Goal: Task Accomplishment & Management: Complete application form

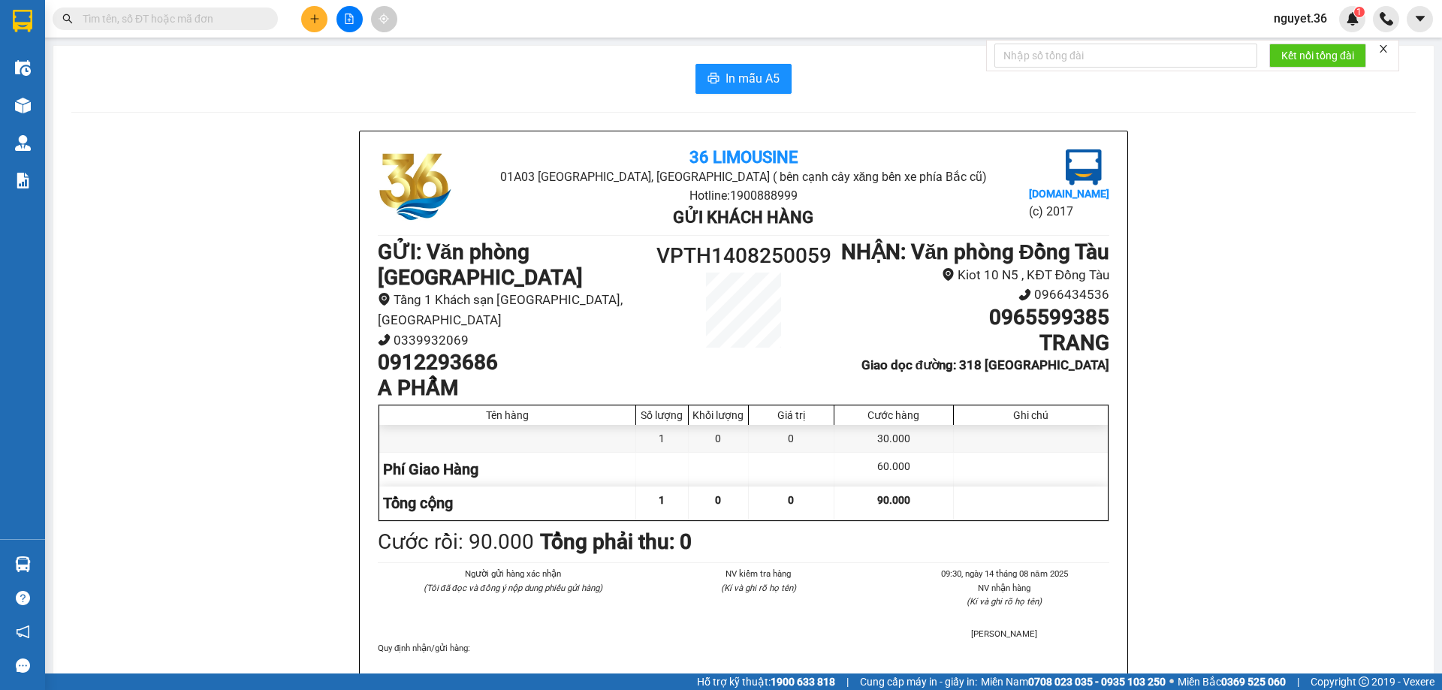
click at [309, 17] on icon "plus" at bounding box center [314, 19] width 11 height 11
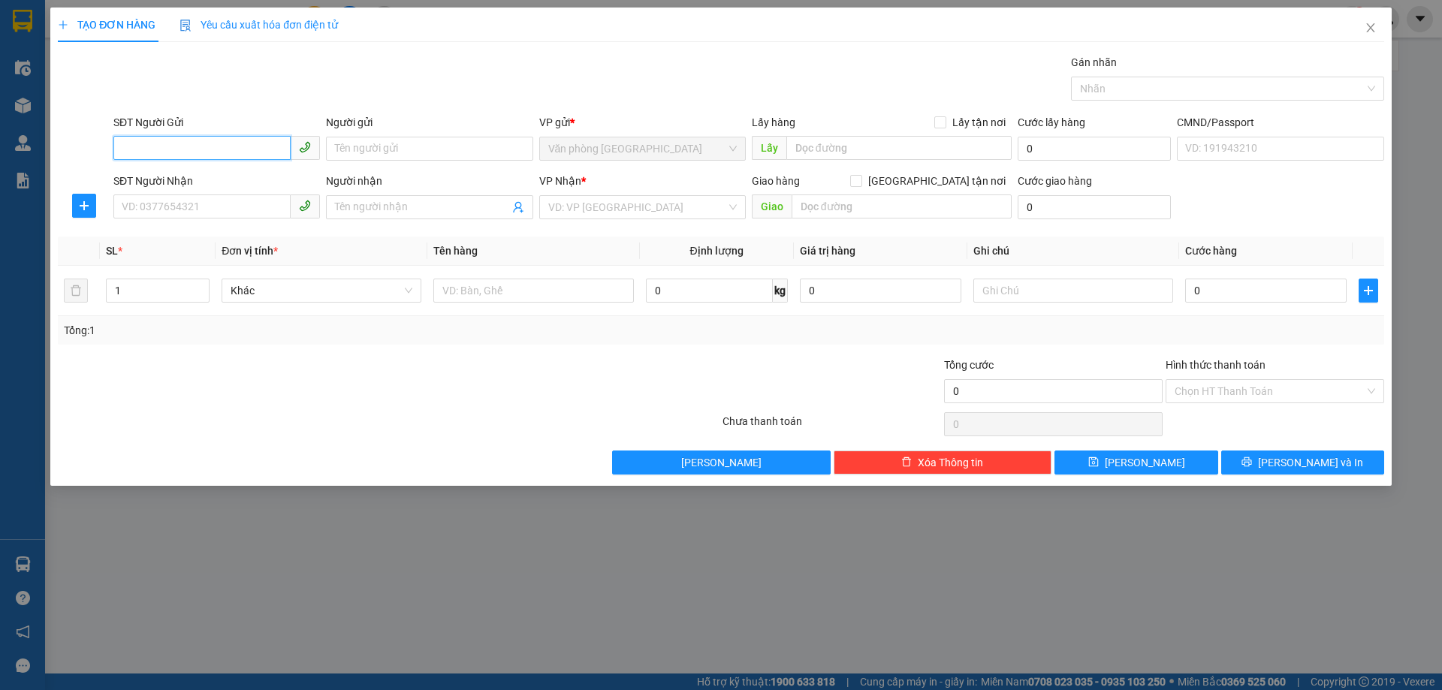
click at [238, 156] on input "SĐT Người Gửi" at bounding box center [201, 148] width 177 height 24
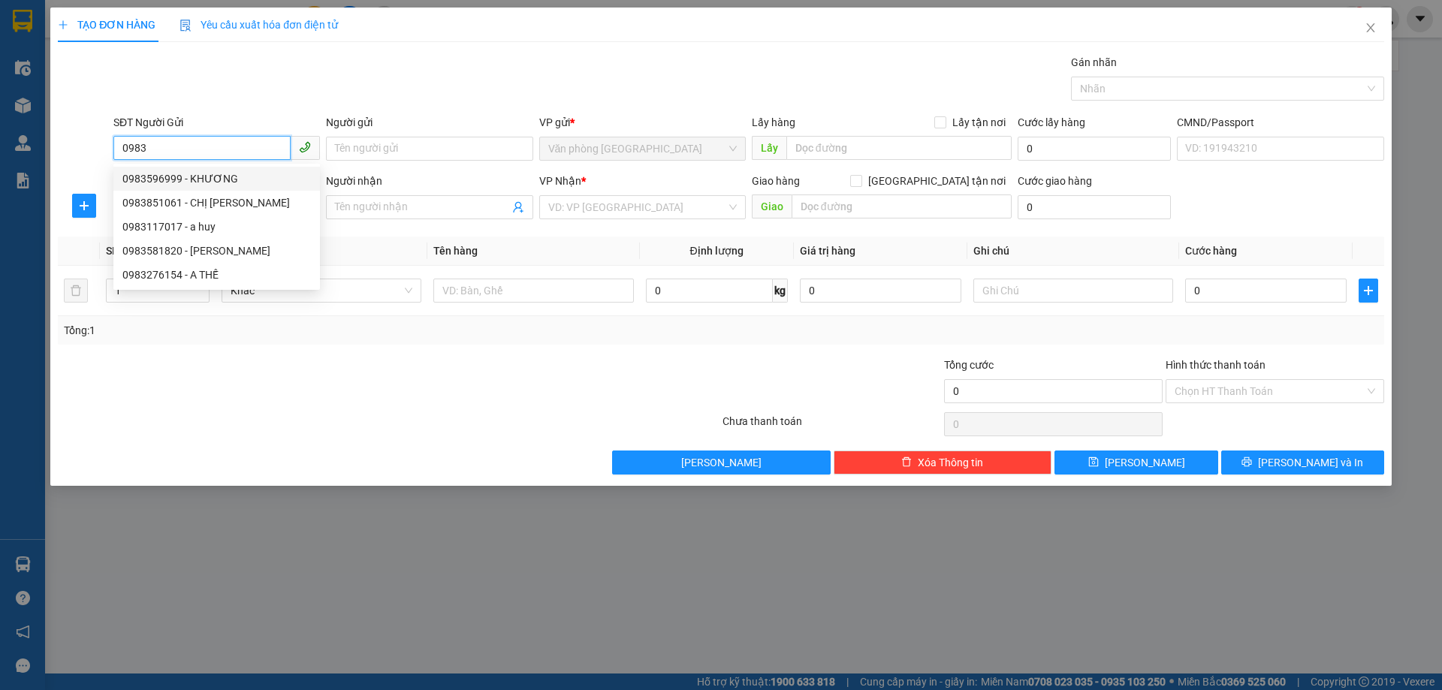
click at [188, 177] on div "0983596999 - KHƯƠNG" at bounding box center [216, 178] width 189 height 17
type input "0983596999"
type input "KHƯƠNG"
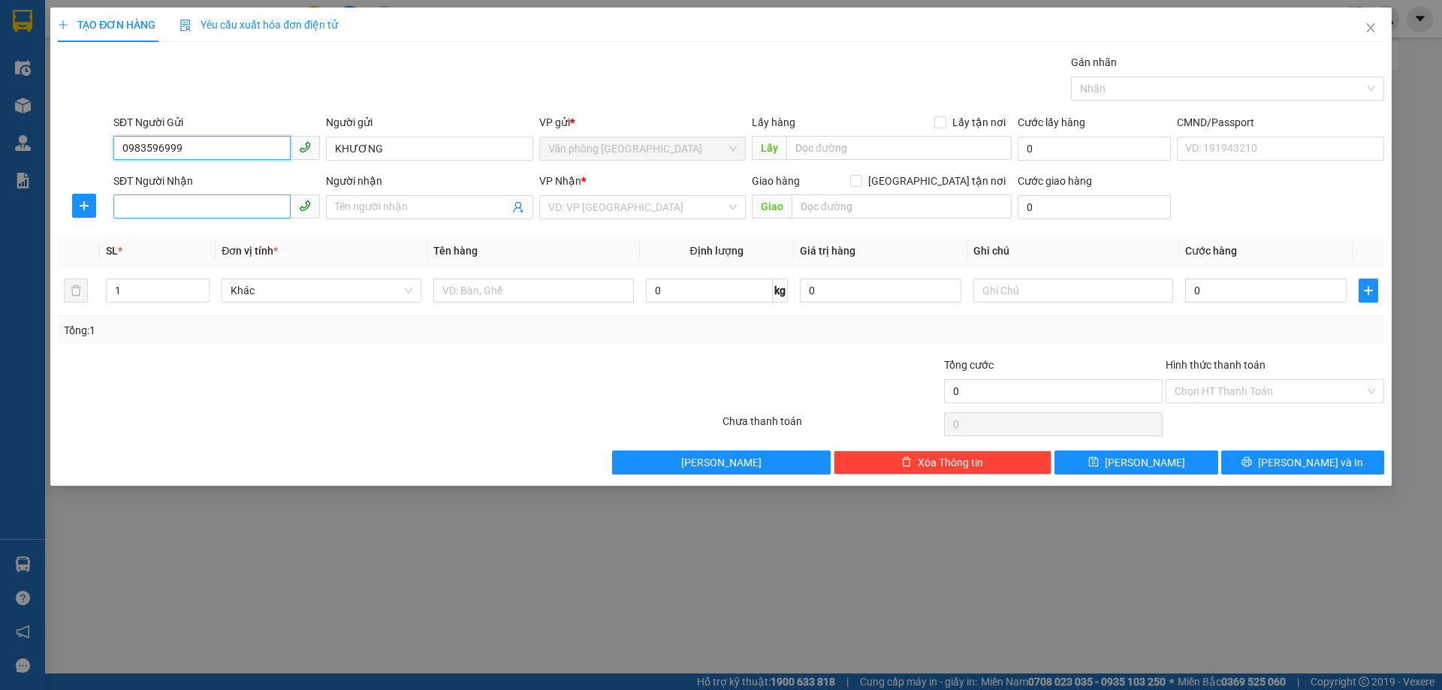
type input "0983596999"
click at [192, 202] on input "SĐT Người Nhận" at bounding box center [201, 207] width 177 height 24
click at [197, 231] on div "0349598882 - A PHƯƠNG" at bounding box center [216, 237] width 189 height 17
type input "0349598882"
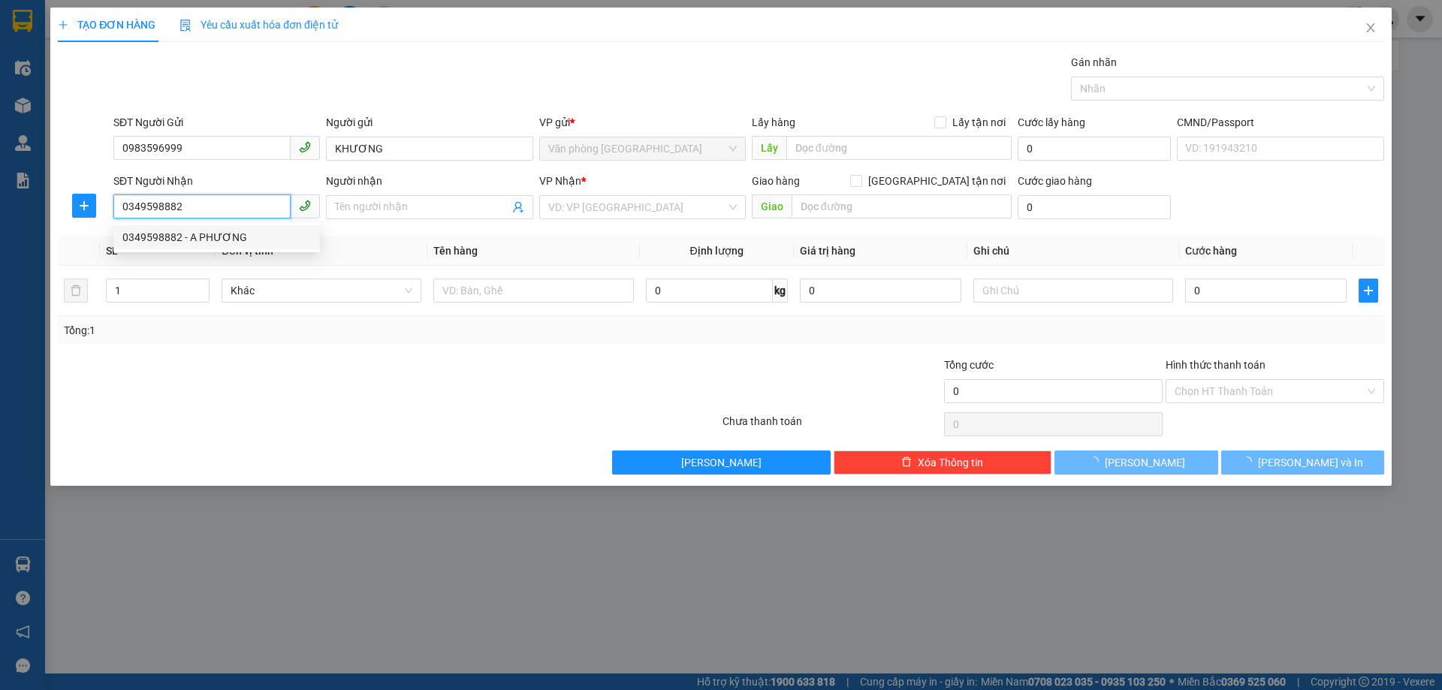
type input "A PHƯƠNG"
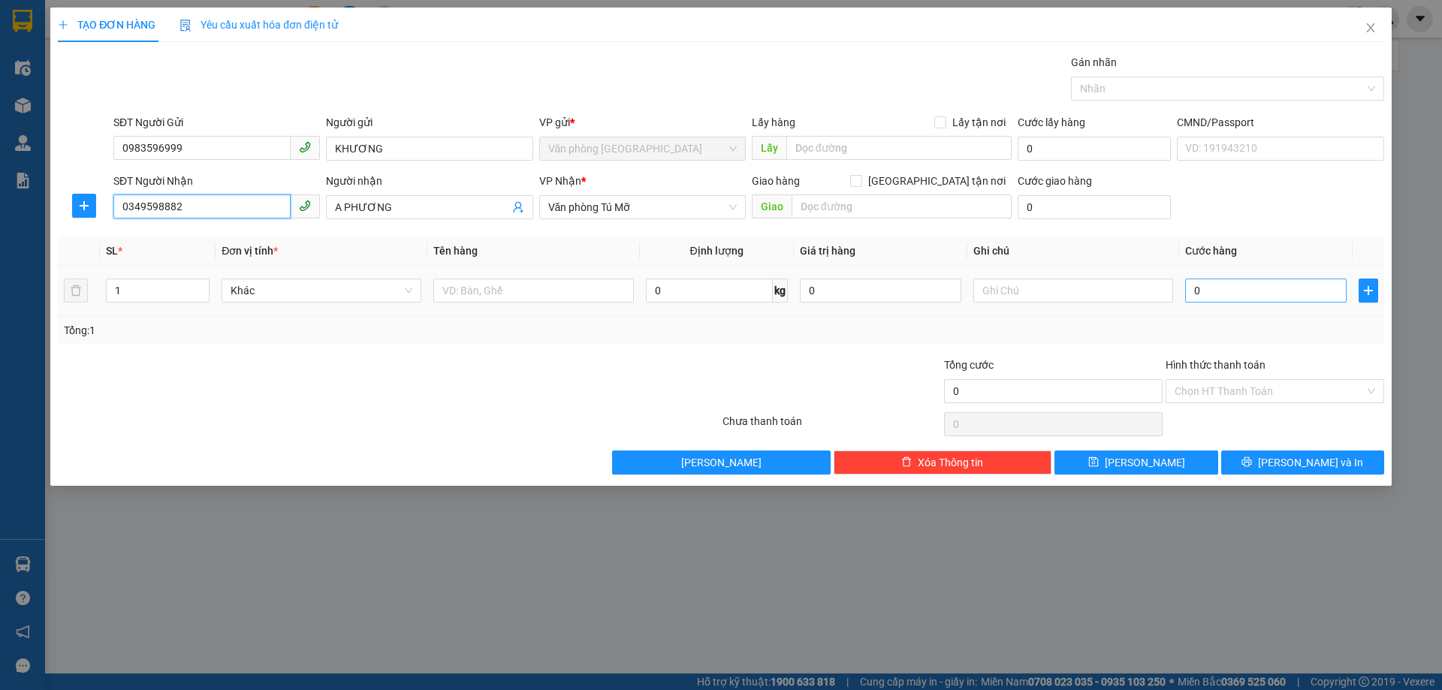
type input "0349598882"
click at [1237, 294] on input "0" at bounding box center [1265, 291] width 161 height 24
type input "3"
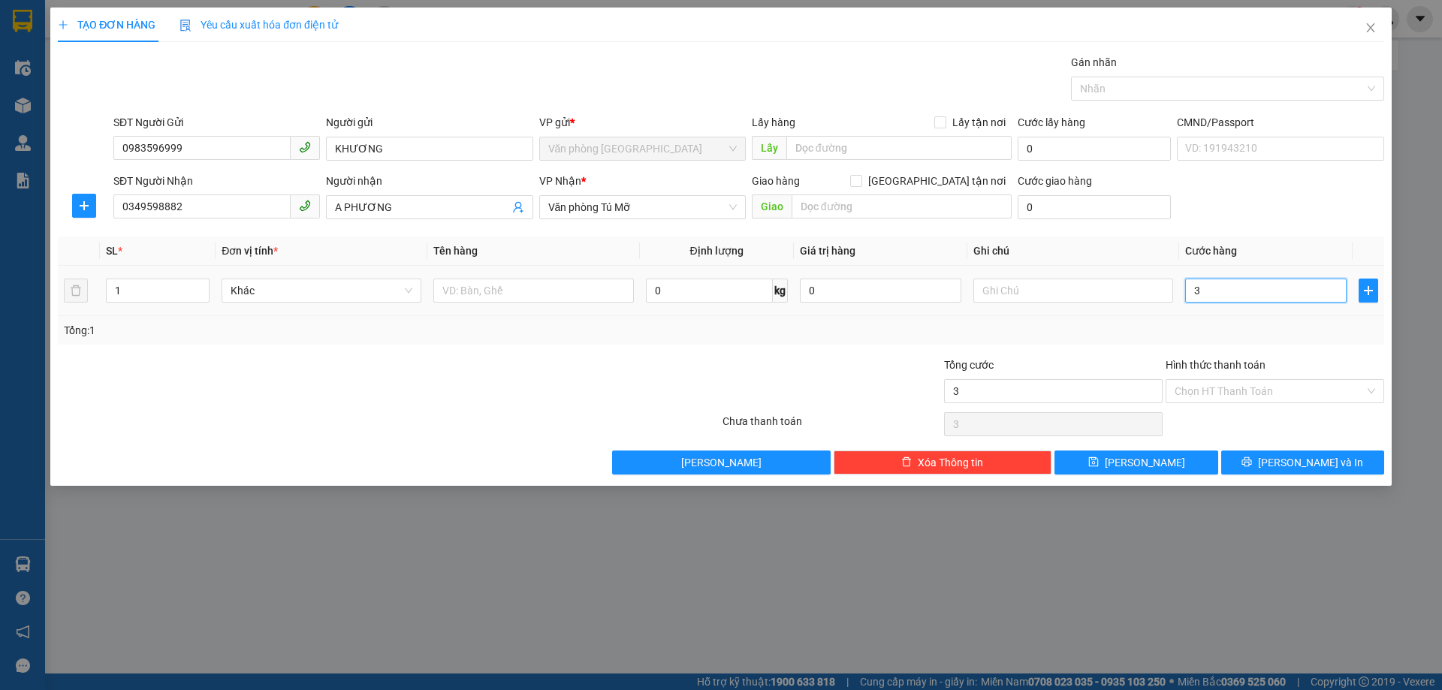
type input "30"
type input "300"
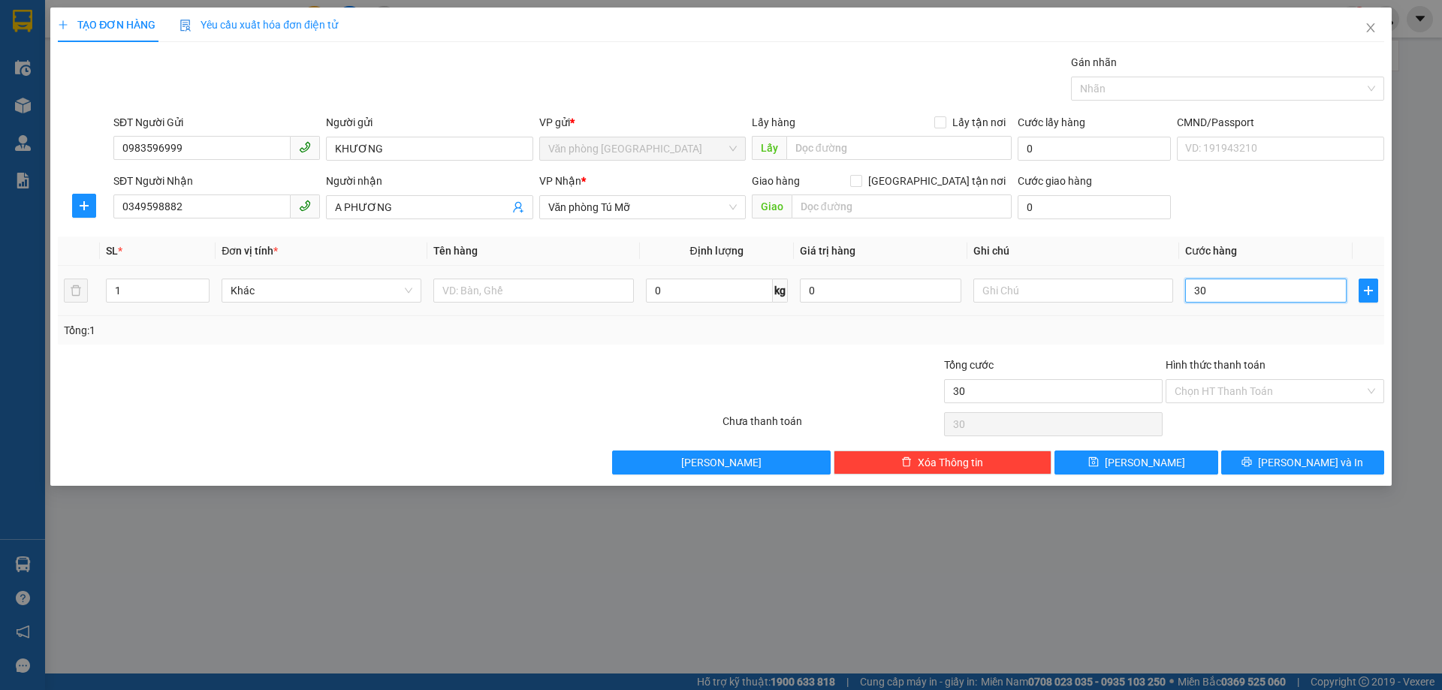
type input "300"
type input "3.000"
type input "30.000"
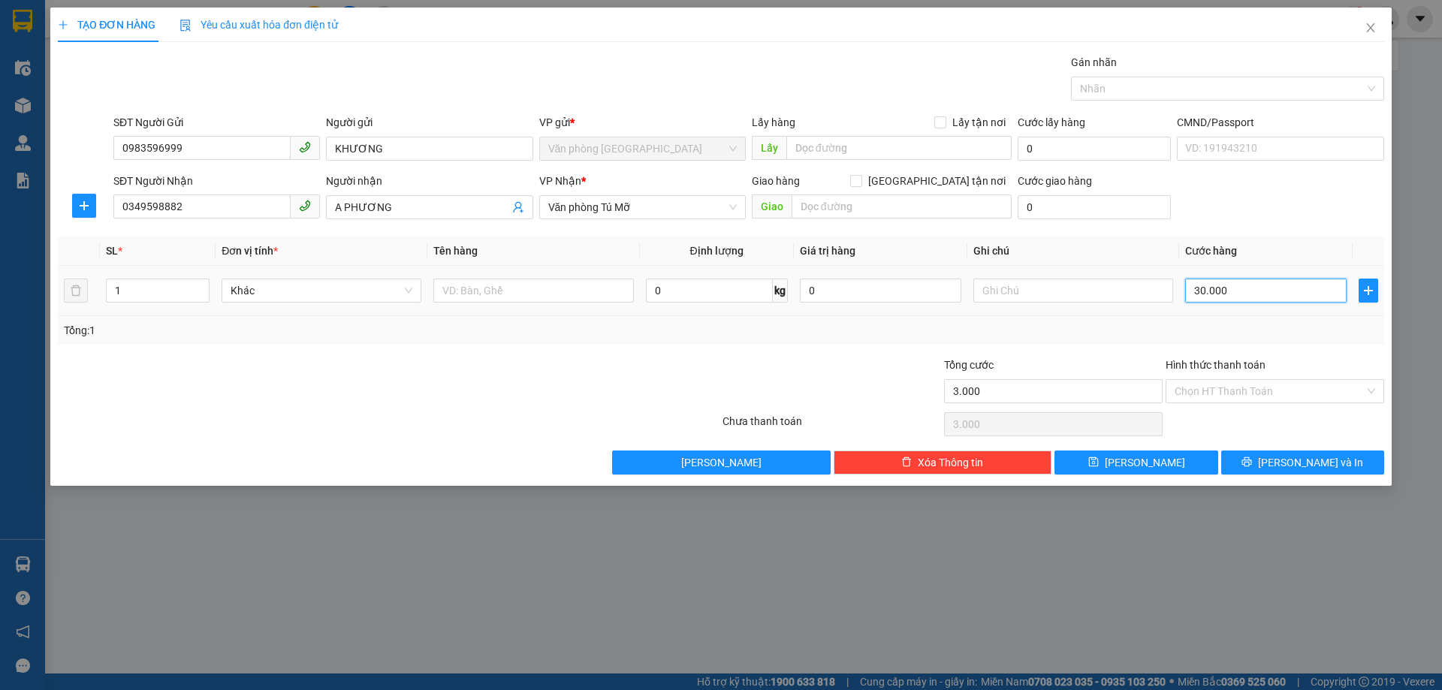
type input "30.000"
click at [1252, 464] on icon "printer" at bounding box center [1246, 462] width 11 height 11
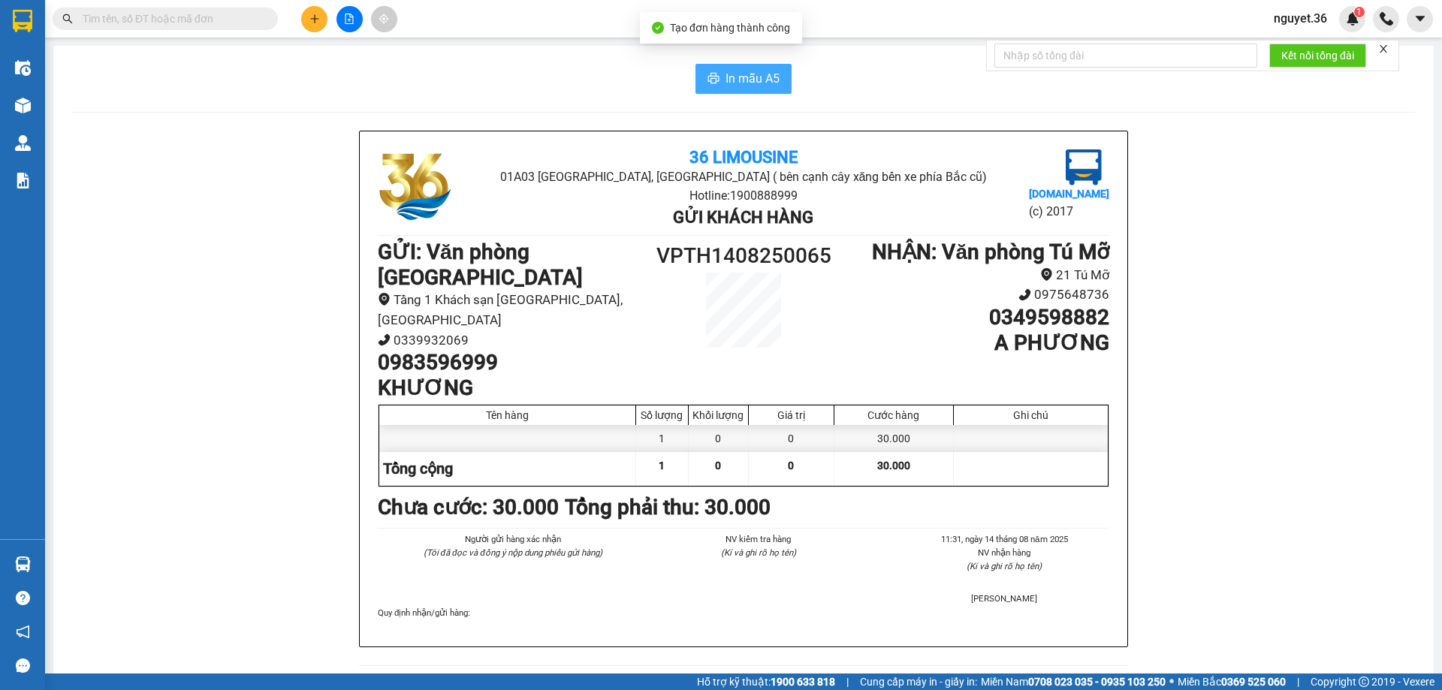
click at [745, 75] on span "In mẫu A5" at bounding box center [753, 78] width 54 height 19
click at [318, 29] on div at bounding box center [349, 19] width 113 height 26
click at [312, 29] on button at bounding box center [314, 19] width 26 height 26
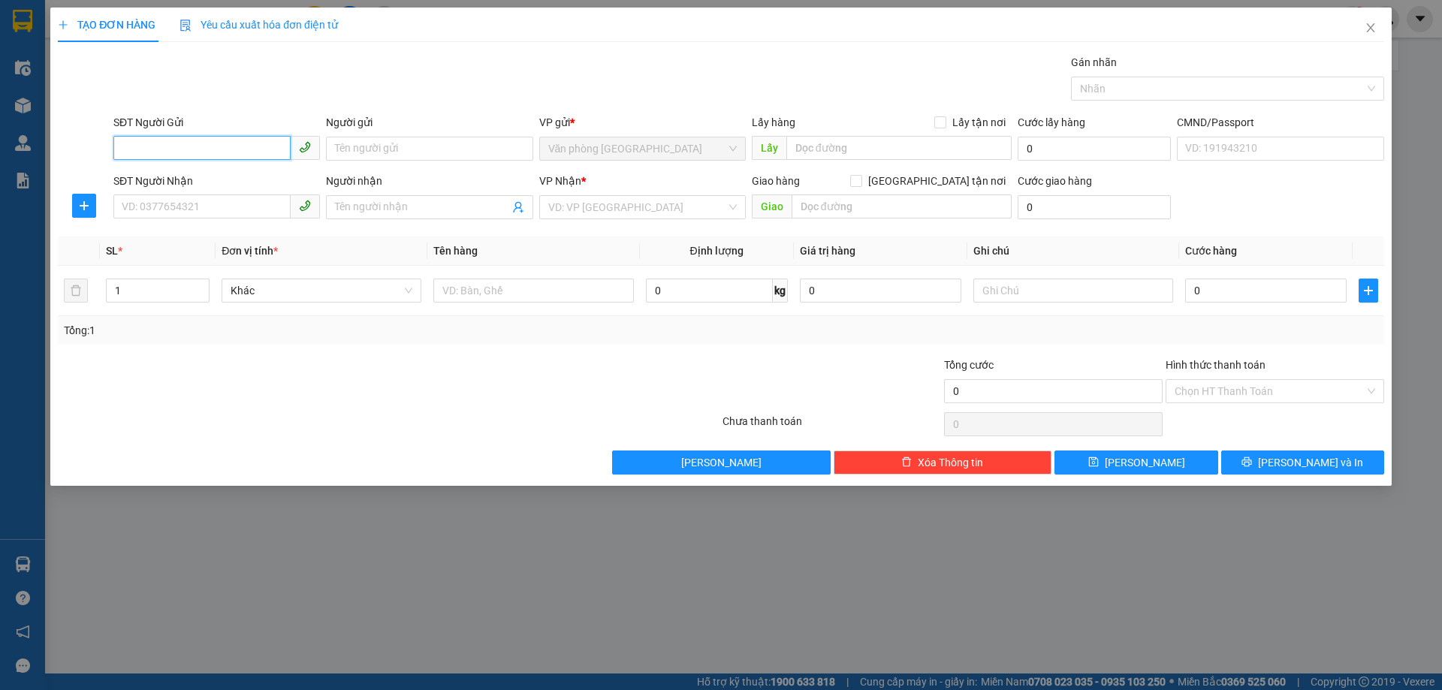
click at [196, 146] on input "SĐT Người Gửi" at bounding box center [201, 148] width 177 height 24
type input "0948555668"
drag, startPoint x: 607, startPoint y: 53, endPoint x: 229, endPoint y: 149, distance: 389.8
click at [229, 149] on input "0948555668" at bounding box center [201, 148] width 177 height 24
drag, startPoint x: 201, startPoint y: 144, endPoint x: 112, endPoint y: 144, distance: 89.4
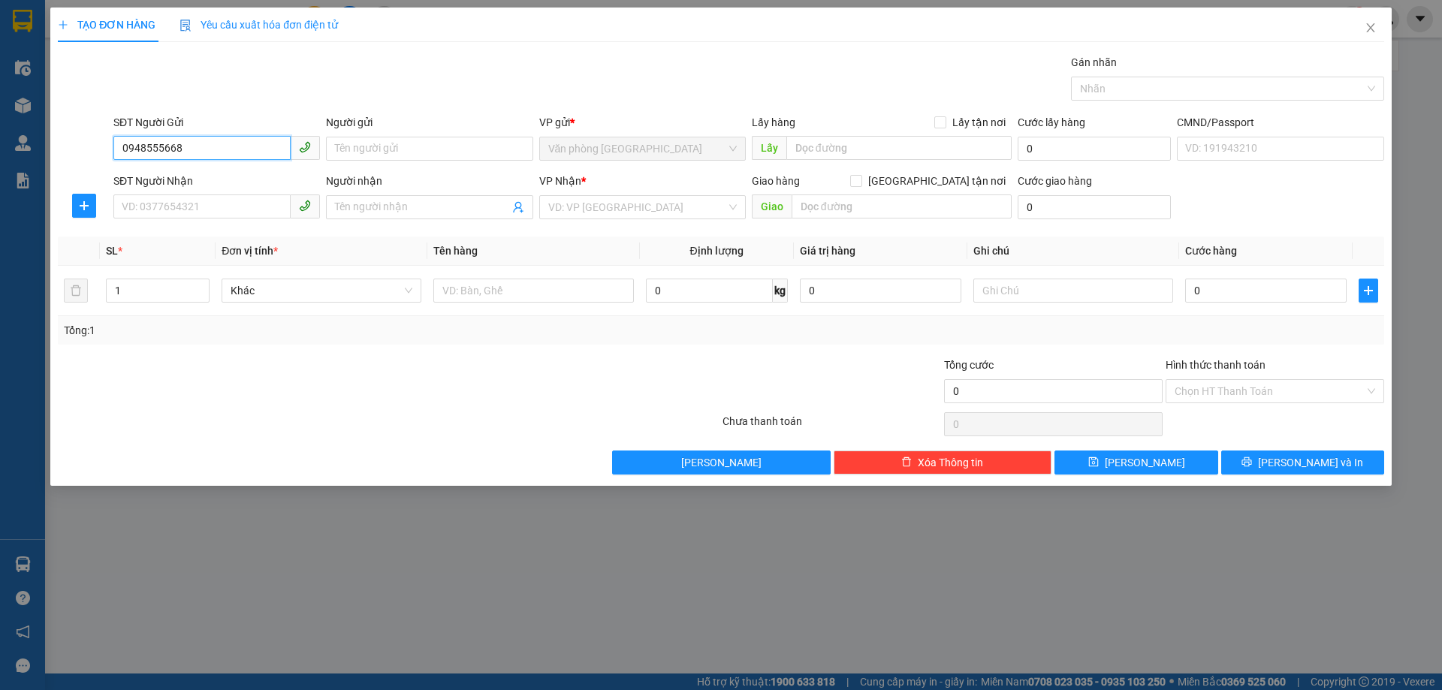
click at [112, 144] on div "SĐT Người Gửi 0948555668 0948555668" at bounding box center [216, 140] width 213 height 53
click at [148, 207] on input "SĐT Người Nhận" at bounding box center [201, 207] width 177 height 24
paste input "0948555668"
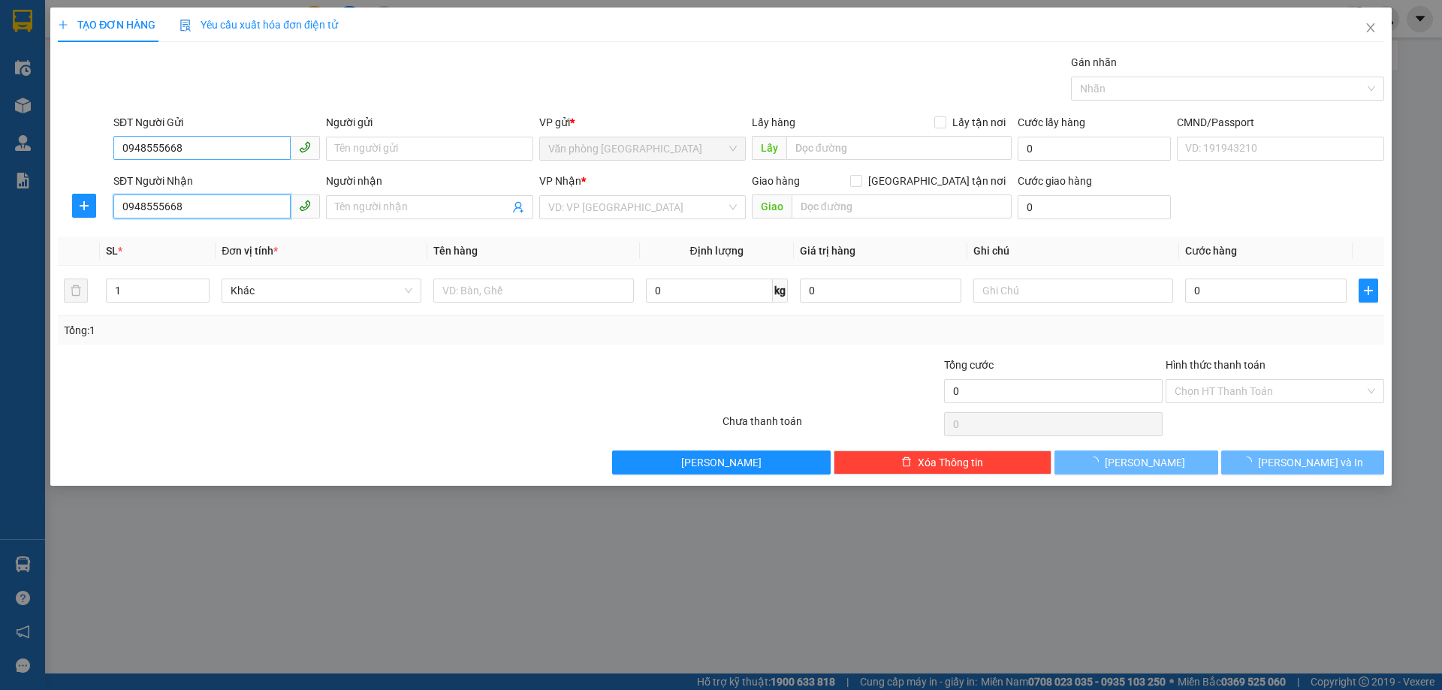
type input "0948555668"
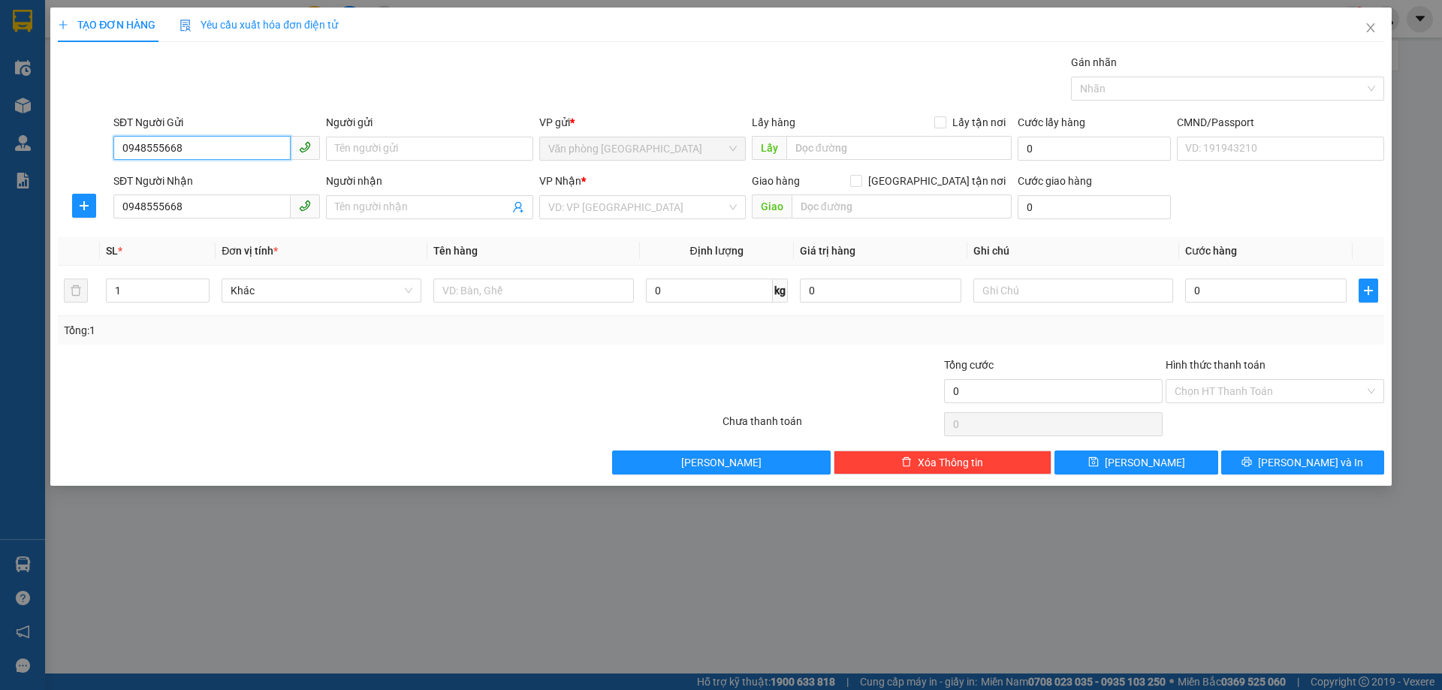
drag, startPoint x: 199, startPoint y: 146, endPoint x: 107, endPoint y: 130, distance: 93.7
click at [109, 130] on div "SĐT Người Gửi 0948555668 0948555668 Người gửi Tên người gửi VP gửi * Văn phòng …" at bounding box center [720, 140] width 1329 height 53
click at [213, 146] on input "SĐT Người Gửi" at bounding box center [201, 148] width 177 height 24
drag, startPoint x: 201, startPoint y: 207, endPoint x: 46, endPoint y: 204, distance: 154.7
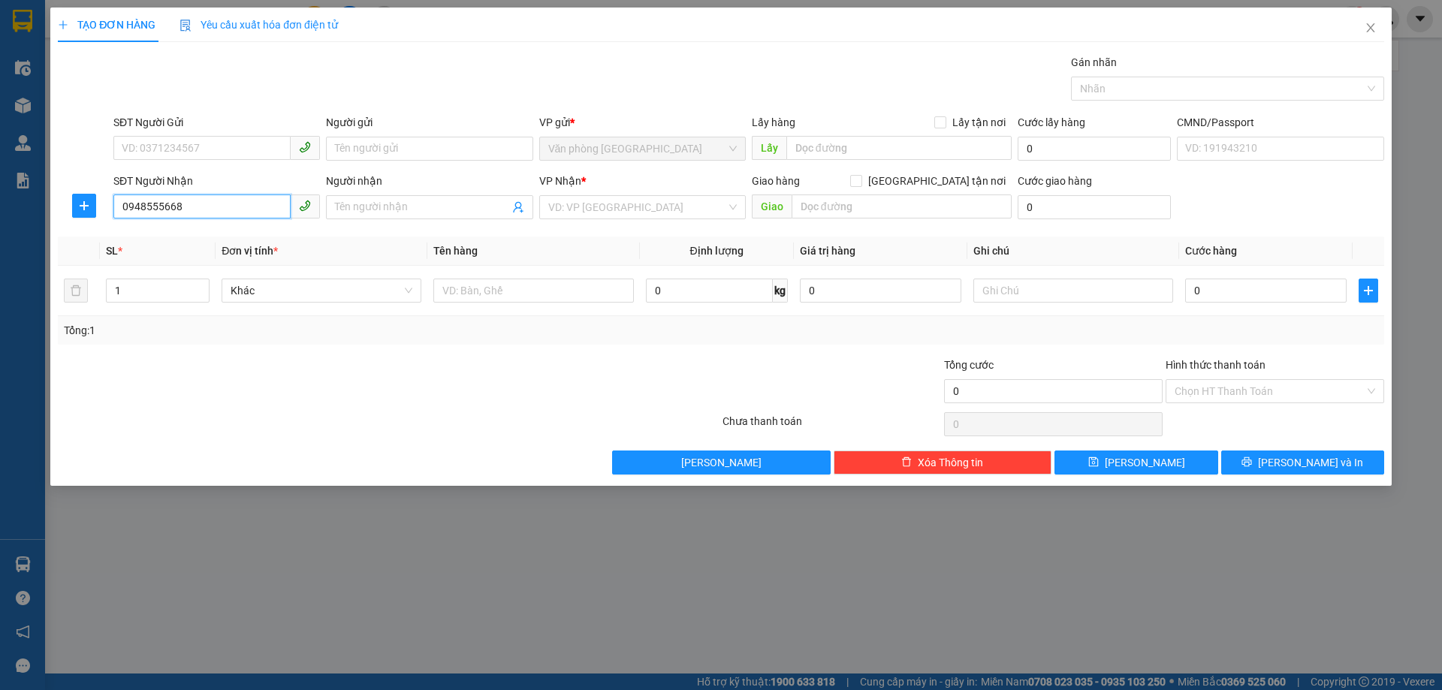
click at [46, 204] on div "TẠO ĐƠN HÀNG Yêu cầu xuất hóa đơn điện tử Transit Pickup Surcharge Ids Transit …" at bounding box center [721, 345] width 1442 height 690
click at [175, 150] on input "SĐT Người Gửi" at bounding box center [201, 148] width 177 height 24
paste input "0948555668"
type input "0948555668"
click at [228, 209] on input "0948555668" at bounding box center [201, 207] width 177 height 24
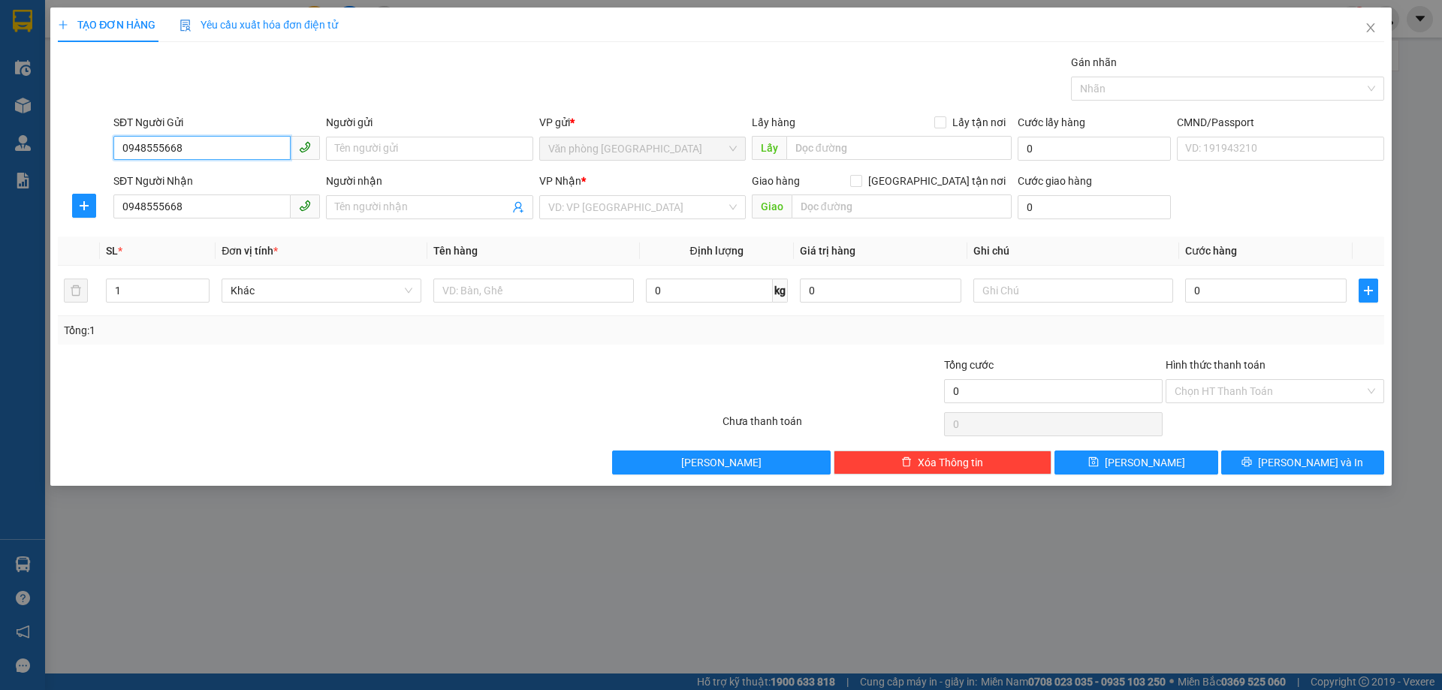
click at [231, 149] on input "0948555668" at bounding box center [201, 148] width 177 height 24
click at [439, 144] on input "Người gửi" at bounding box center [429, 149] width 207 height 24
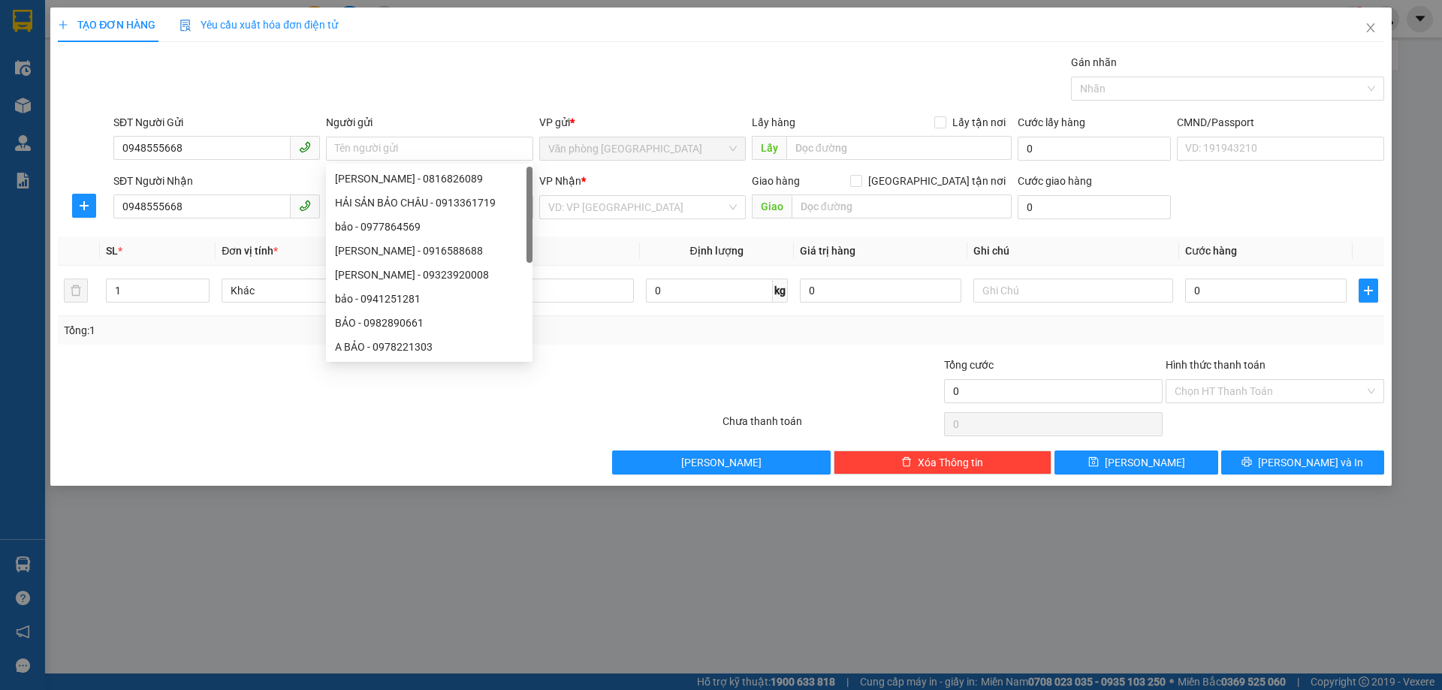
click at [423, 85] on div "Gán nhãn Nhãn" at bounding box center [748, 80] width 1277 height 53
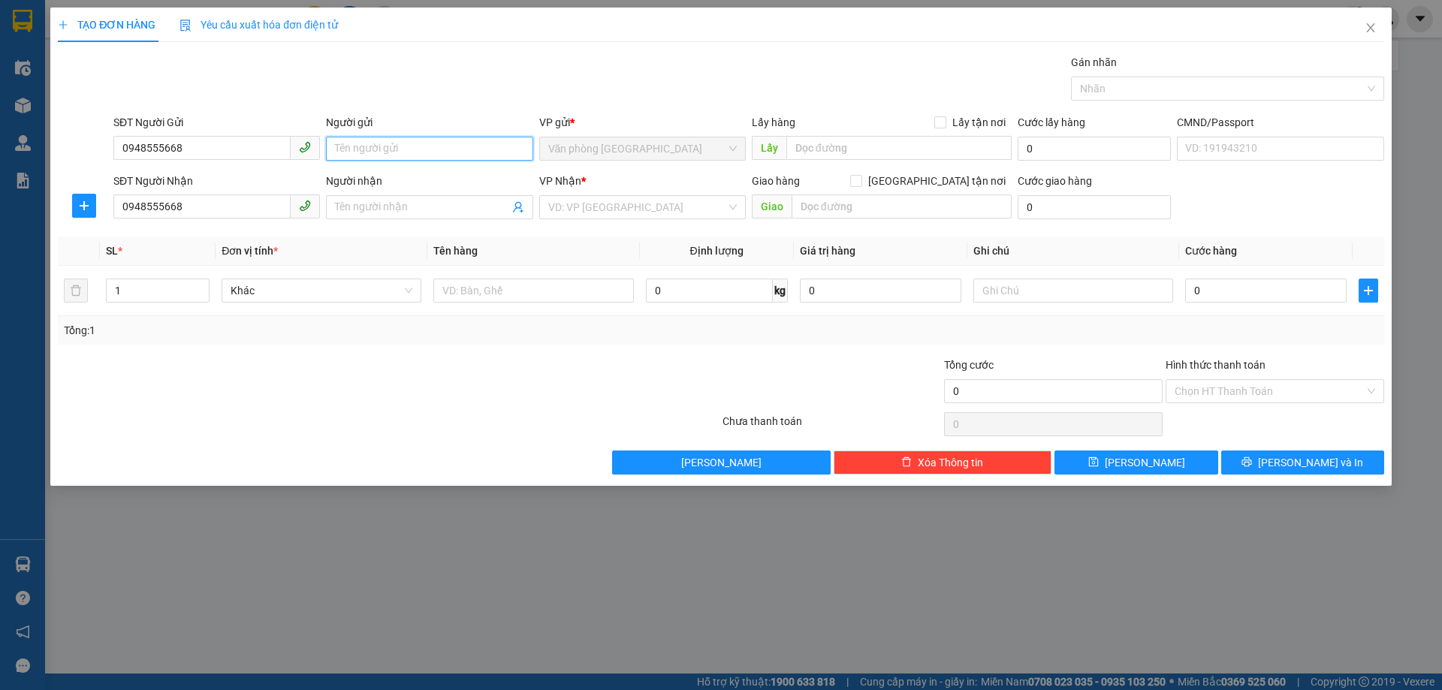
click at [409, 154] on input "Người gửi" at bounding box center [429, 149] width 207 height 24
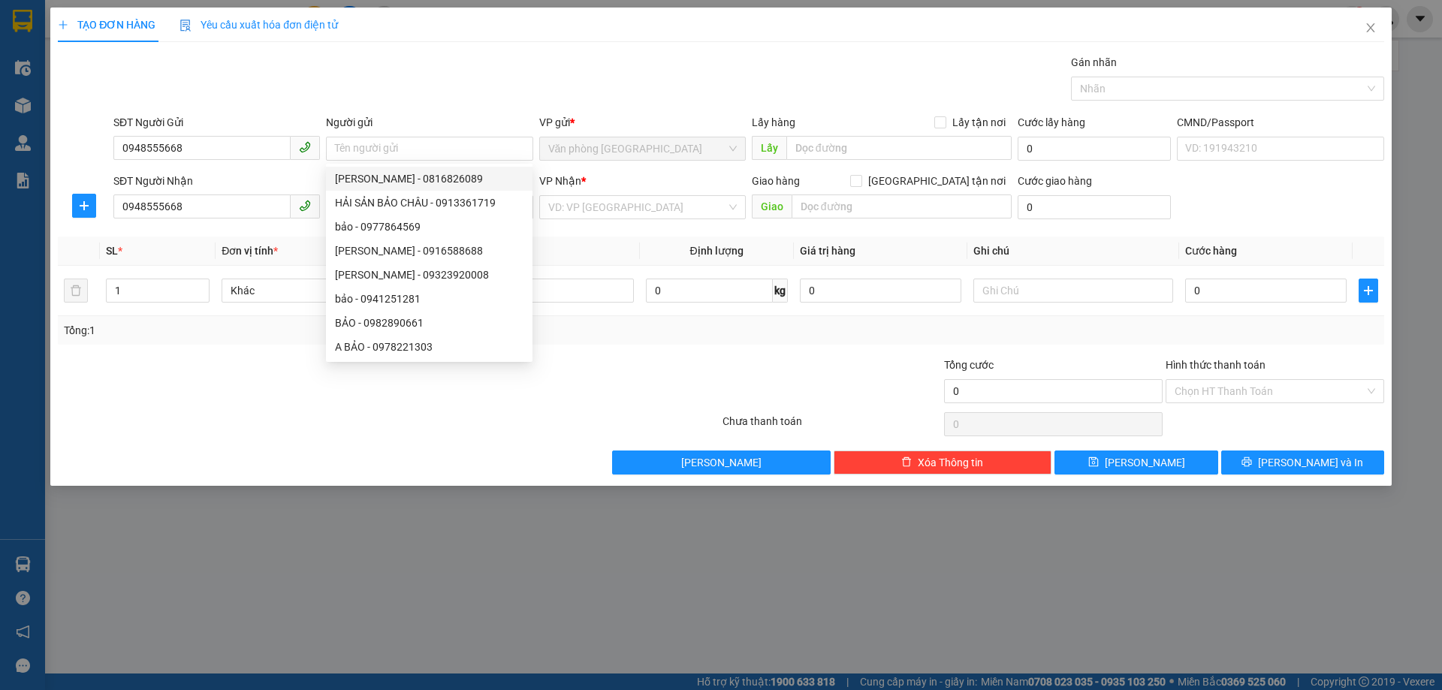
click at [416, 63] on div "Gán nhãn Nhãn" at bounding box center [748, 80] width 1277 height 53
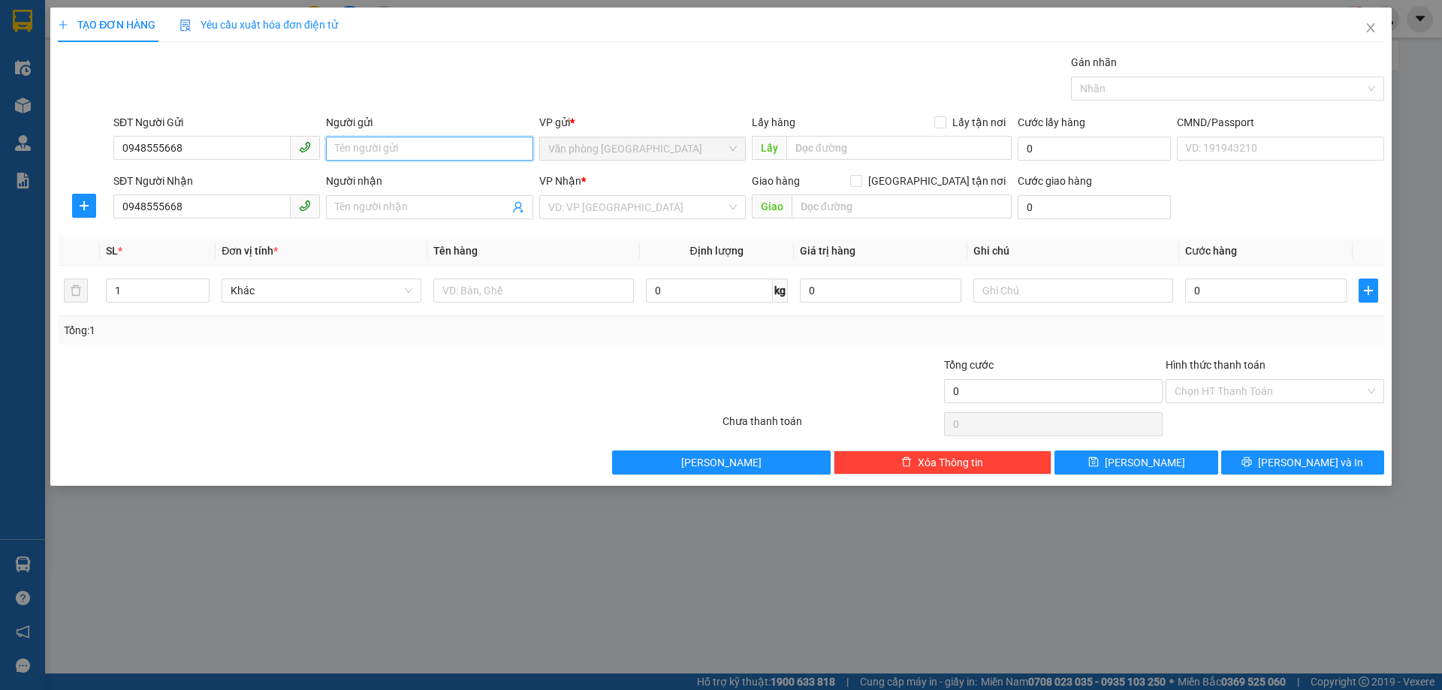
click at [398, 147] on input "Người gửi" at bounding box center [429, 149] width 207 height 24
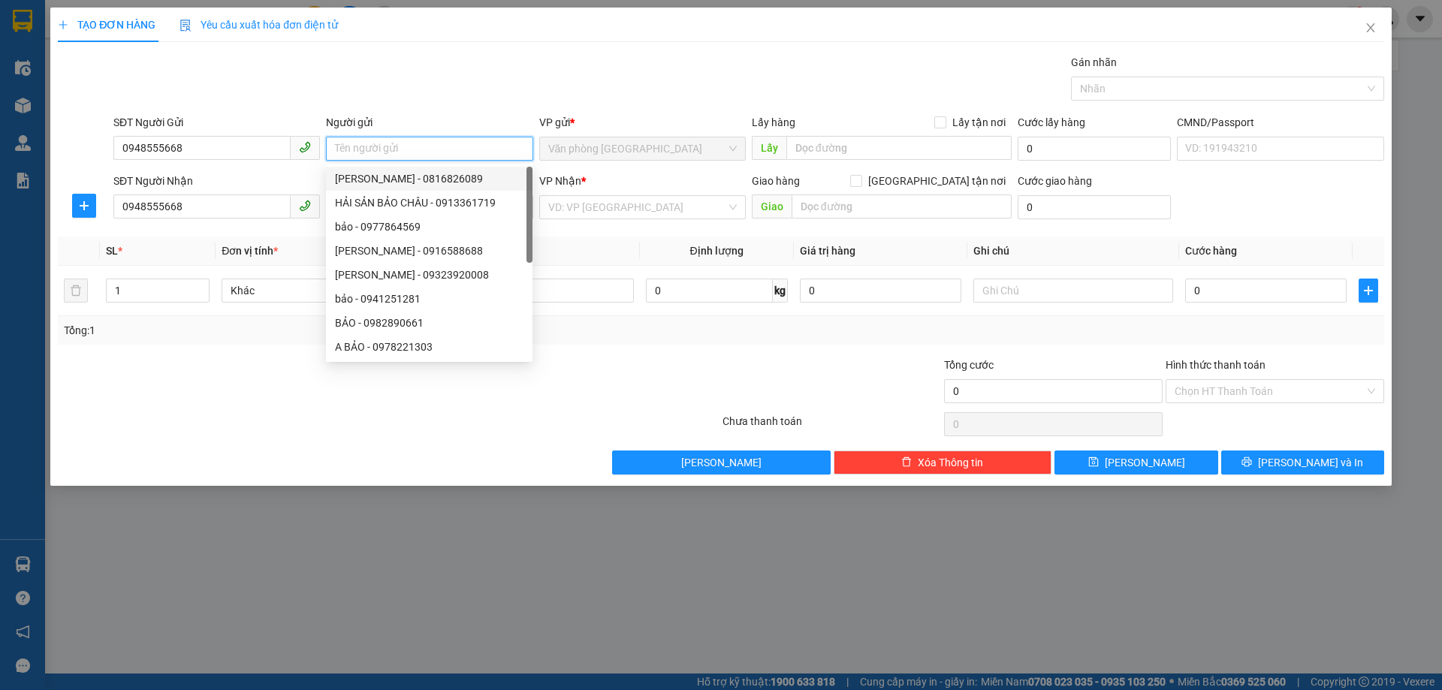
click at [410, 150] on input "Người gửi" at bounding box center [429, 149] width 207 height 24
type input "v"
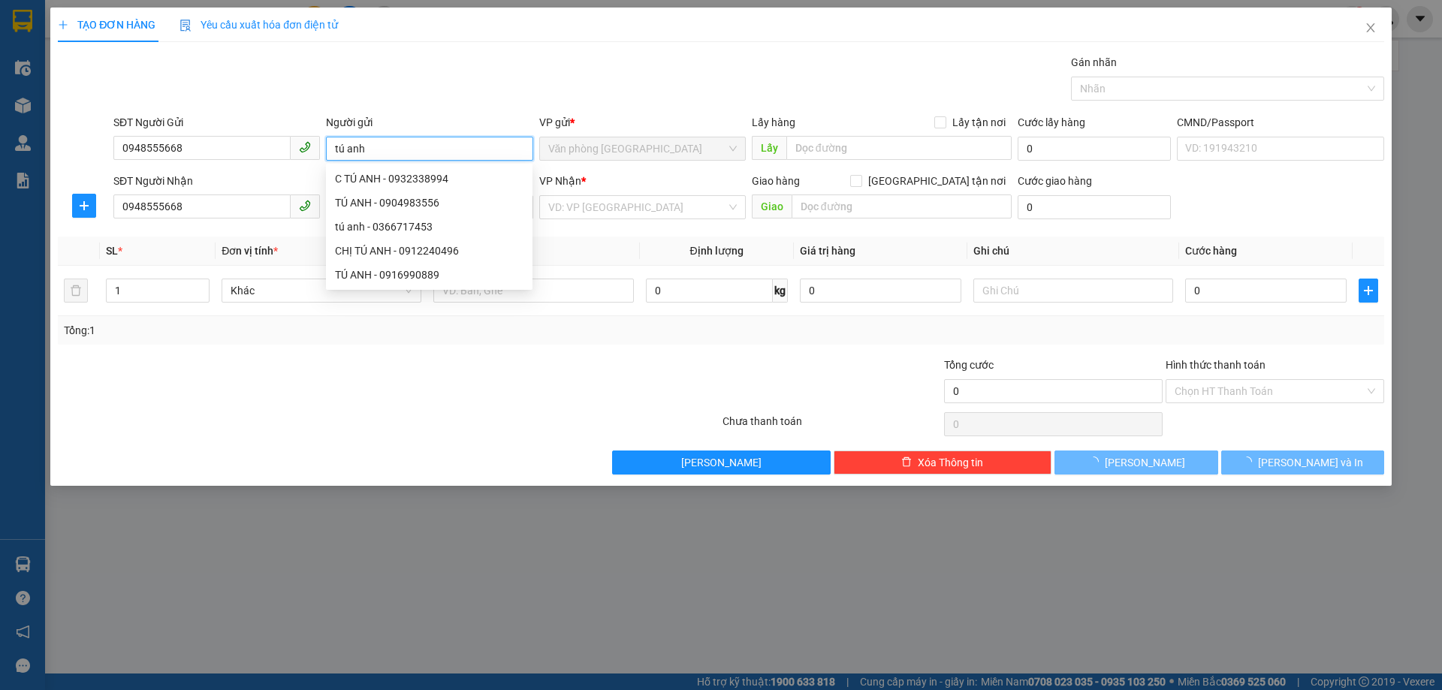
type input "tú anh"
click at [427, 109] on div "Transit Pickup Surcharge Ids Transit Deliver Surcharge Ids Transit Deliver Surc…" at bounding box center [721, 264] width 1326 height 421
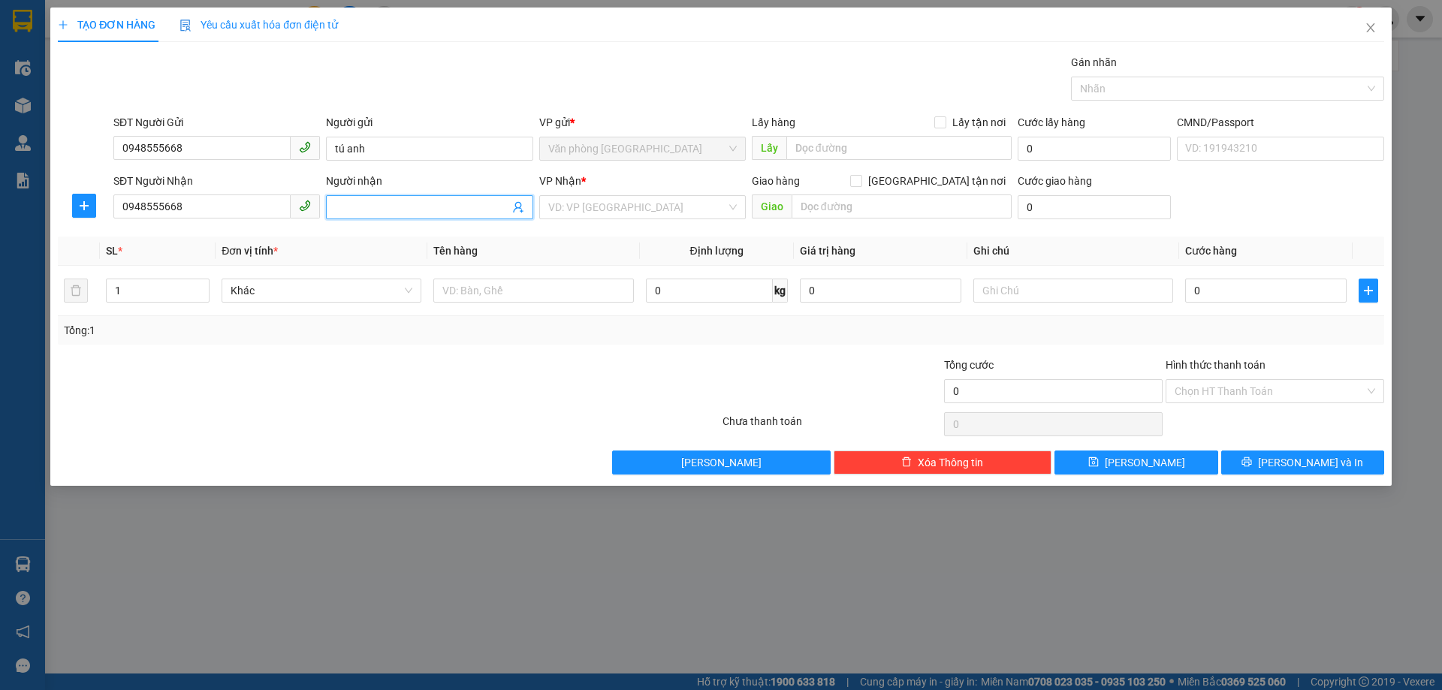
click at [379, 204] on input "Người nhận" at bounding box center [421, 207] width 173 height 17
drag, startPoint x: 383, startPoint y: 147, endPoint x: 230, endPoint y: 147, distance: 153.2
click at [230, 147] on div "SĐT Người Gửi 0948555668 Người gửi tú anh VP gửi * Văn phòng [GEOGRAPHIC_DATA] …" at bounding box center [748, 140] width 1277 height 53
click at [354, 205] on input "Người nhận" at bounding box center [421, 207] width 173 height 17
paste input "tú anh"
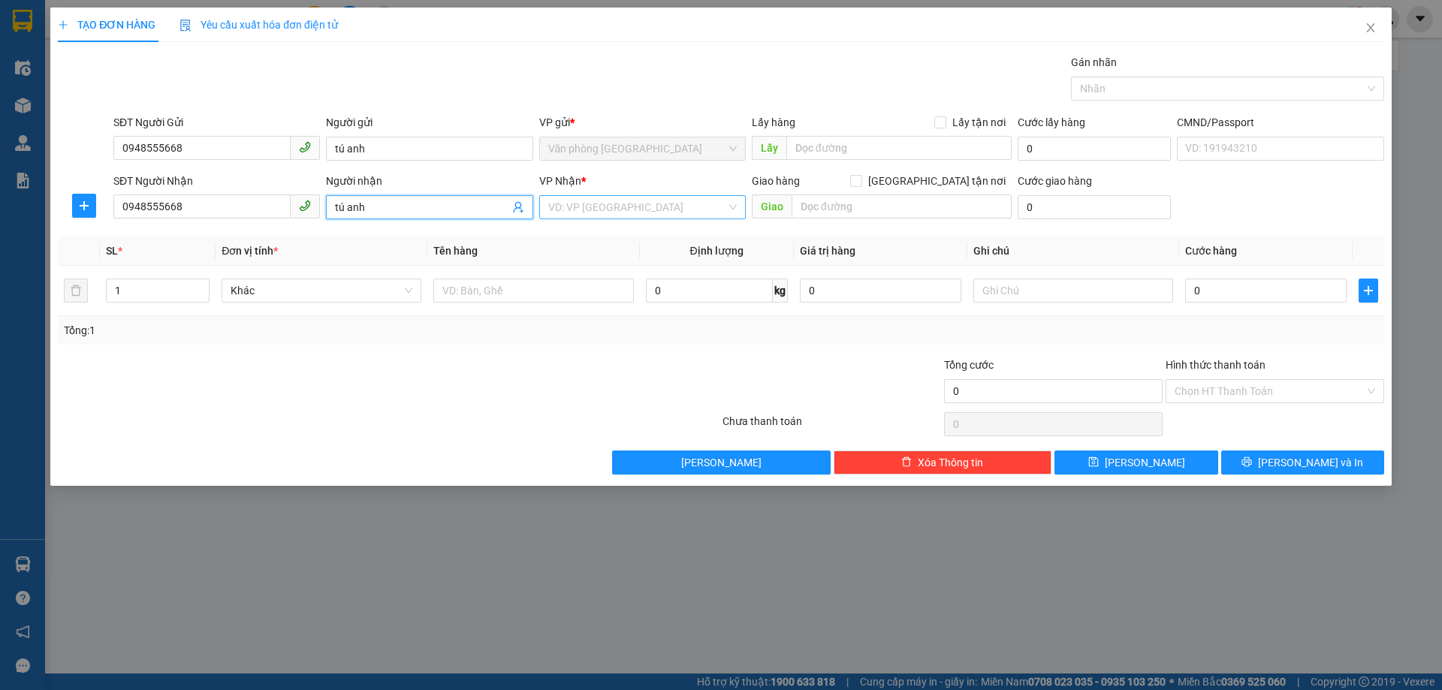
type input "tú anh"
click at [630, 213] on input "search" at bounding box center [637, 207] width 178 height 23
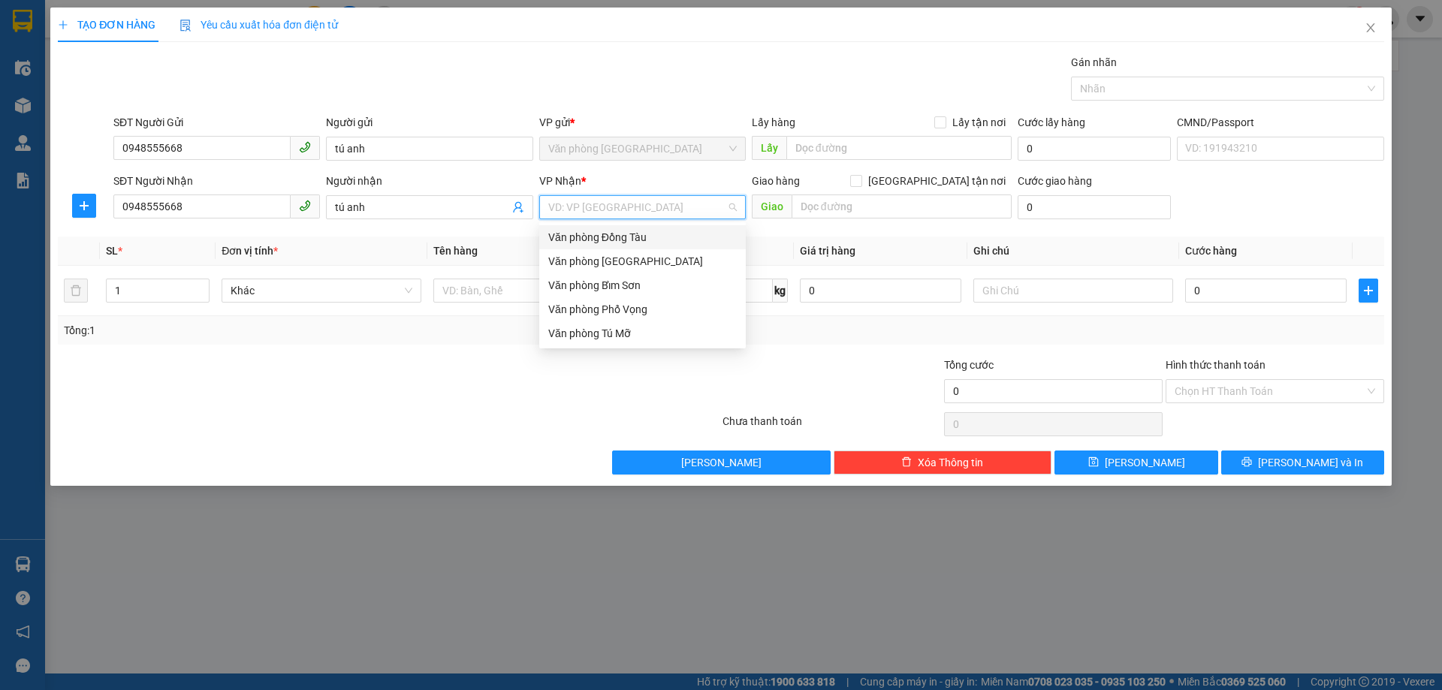
click at [651, 243] on div "Văn phòng Đồng Tàu" at bounding box center [642, 237] width 189 height 17
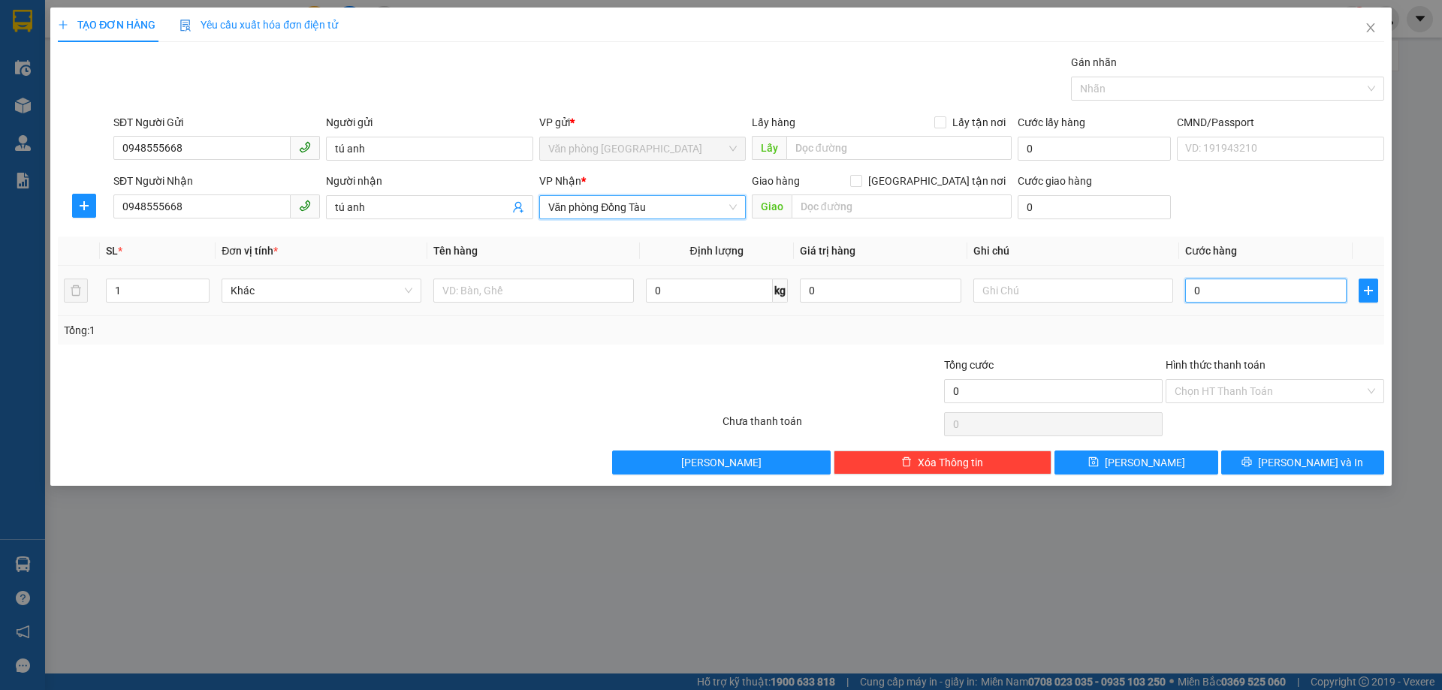
click at [1244, 294] on input "0" at bounding box center [1265, 291] width 161 height 24
type input "5"
type input "50"
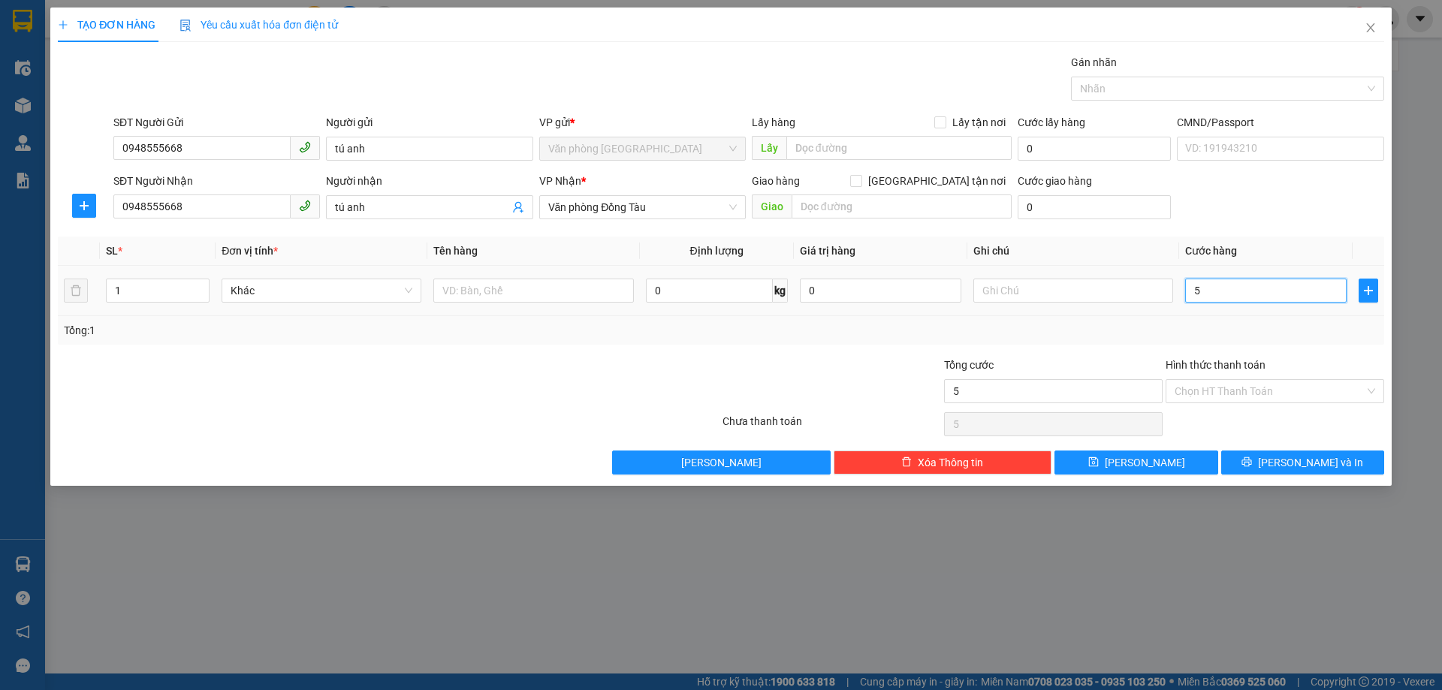
type input "50"
type input "500"
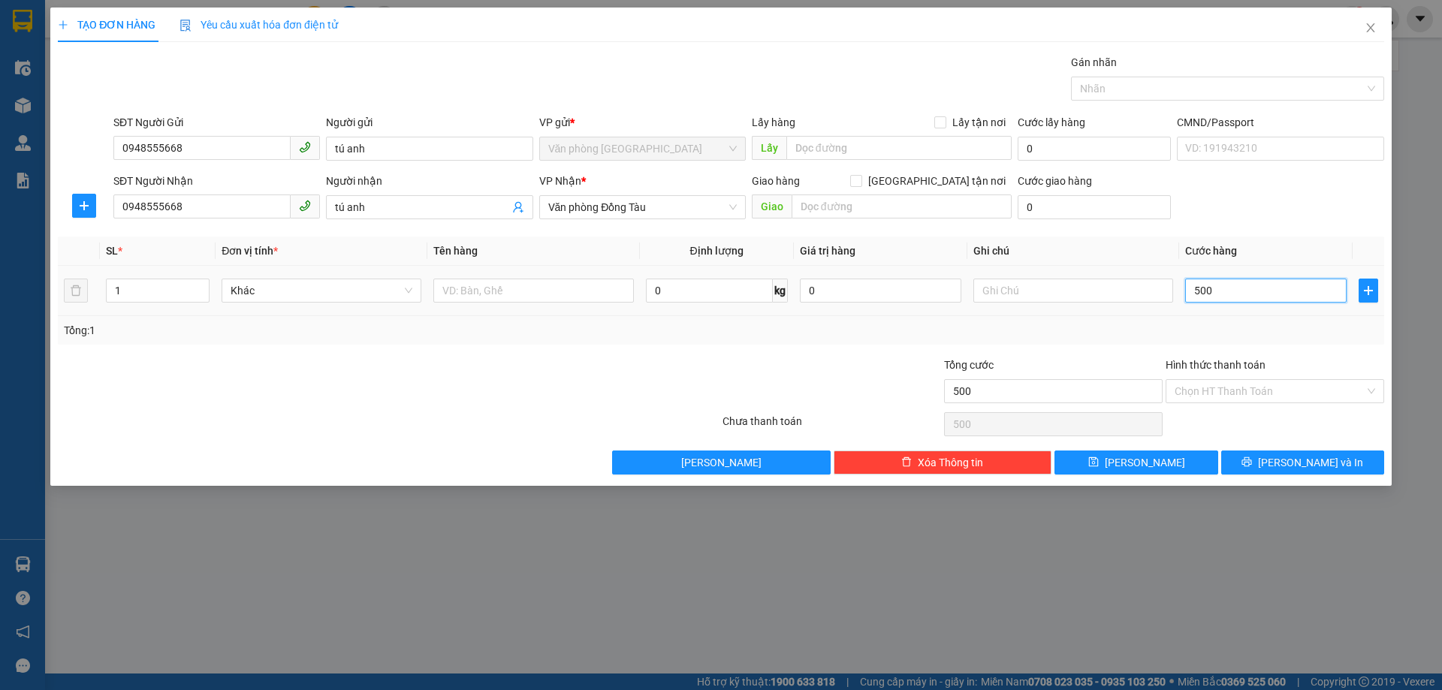
type input "5.000"
type input "50.000"
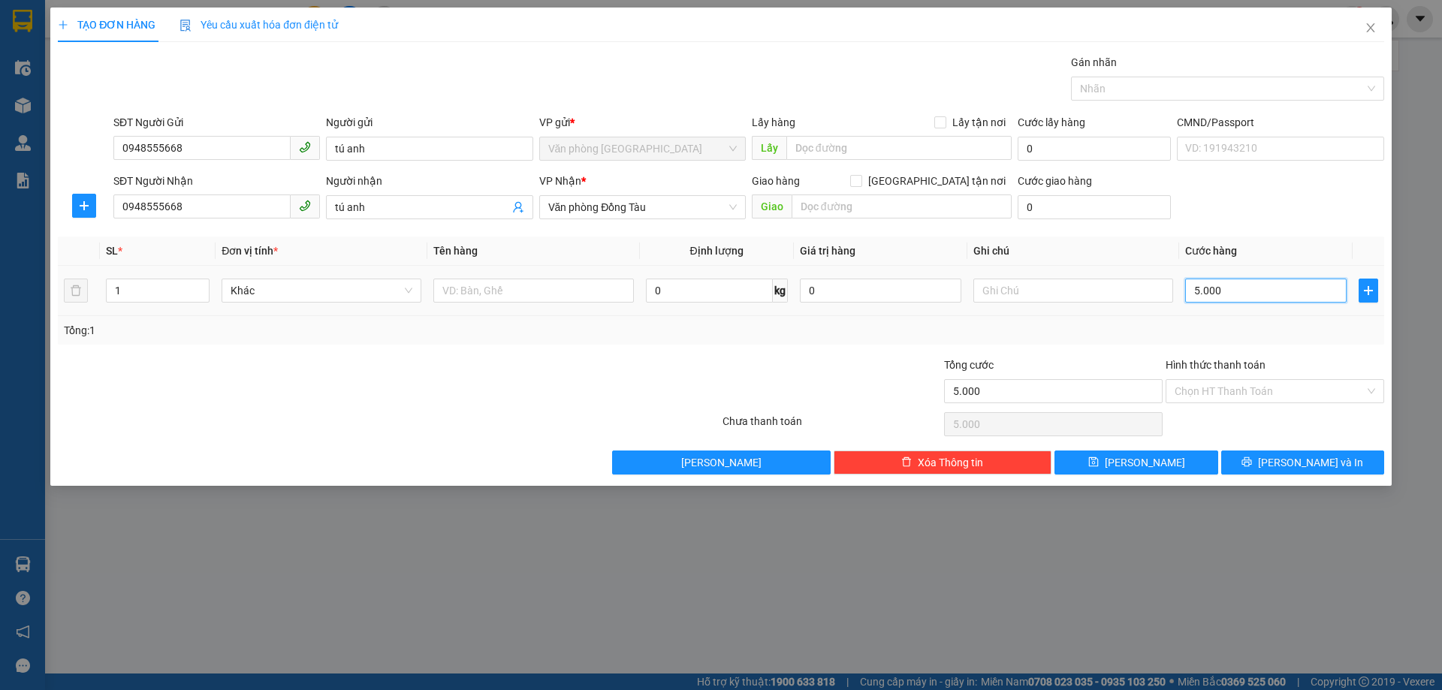
type input "50.000"
click at [1296, 399] on input "Hình thức thanh toán" at bounding box center [1270, 391] width 190 height 23
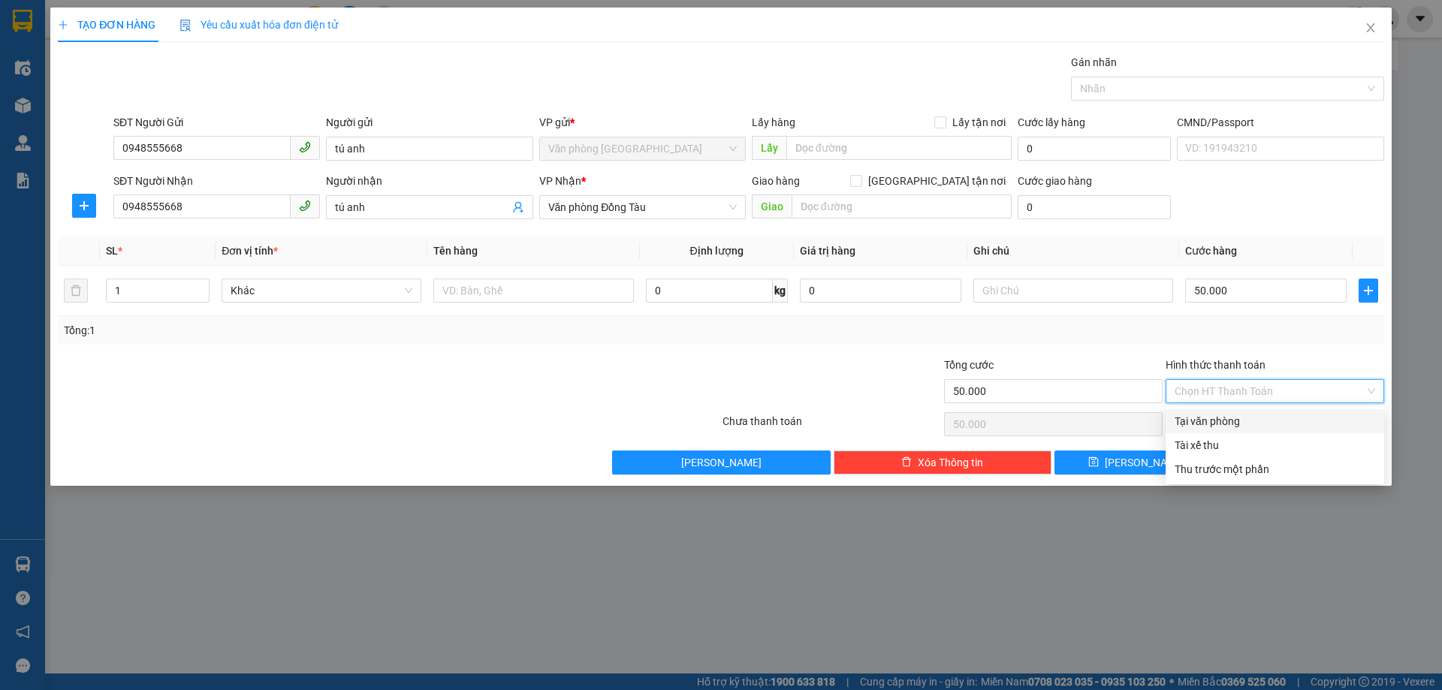
click at [1241, 417] on div "Tại văn phòng" at bounding box center [1275, 421] width 201 height 17
type input "0"
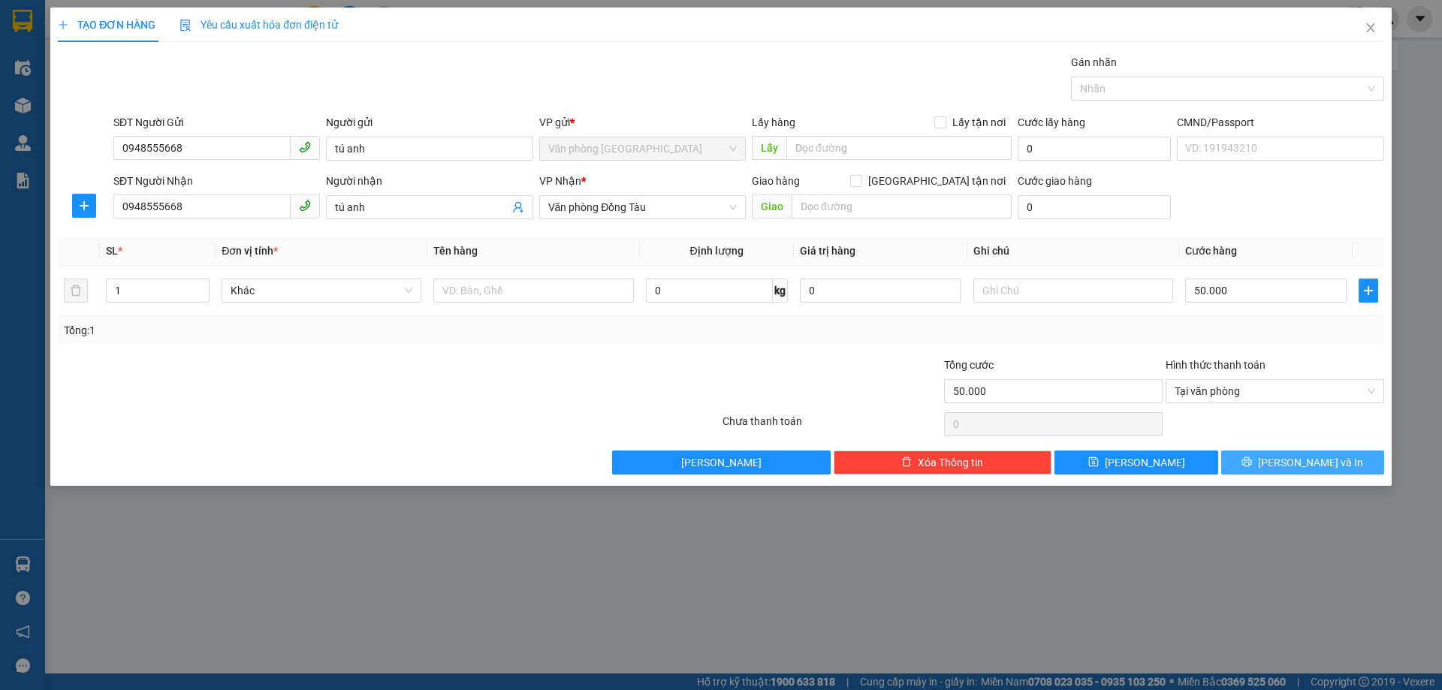
click at [1289, 474] on button "[PERSON_NAME] và In" at bounding box center [1302, 463] width 163 height 24
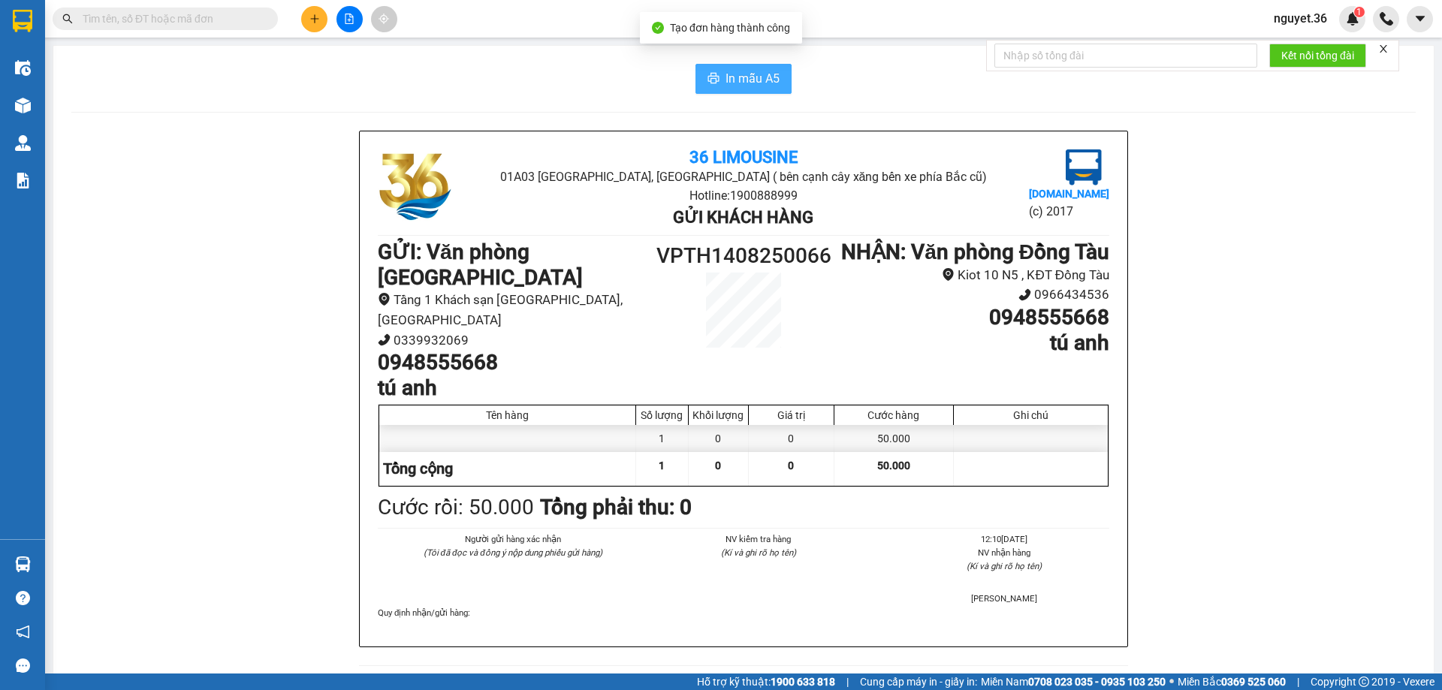
click at [715, 75] on button "In mẫu A5" at bounding box center [743, 79] width 96 height 30
click at [312, 30] on button at bounding box center [314, 19] width 26 height 26
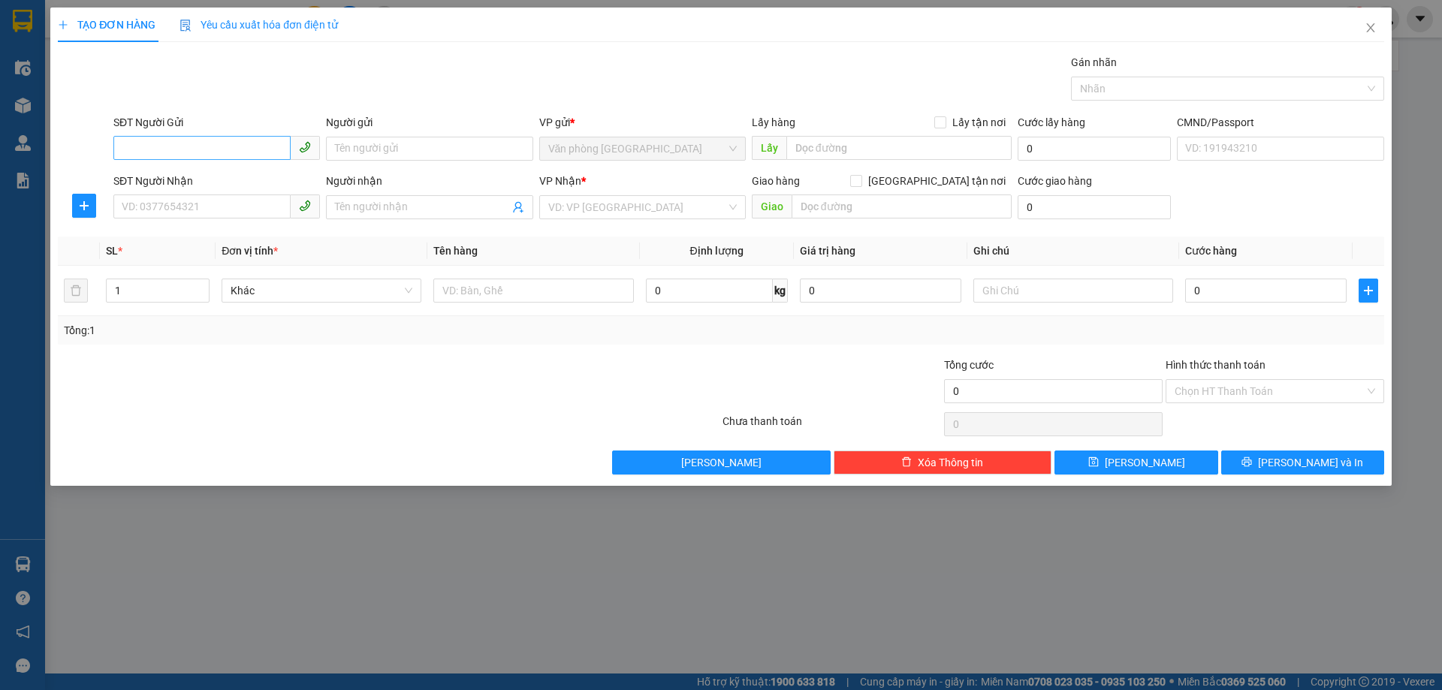
drag, startPoint x: 170, startPoint y: 161, endPoint x: 176, endPoint y: 152, distance: 10.8
click at [170, 161] on div "SĐT Người Gửi VD: 0371234567" at bounding box center [216, 140] width 207 height 53
click at [176, 152] on input "SĐT Người Gửi" at bounding box center [201, 148] width 177 height 24
click at [246, 152] on input "SĐT Người Gửi" at bounding box center [201, 148] width 177 height 24
click at [166, 228] on div "0983117017 - a huy" at bounding box center [216, 227] width 189 height 17
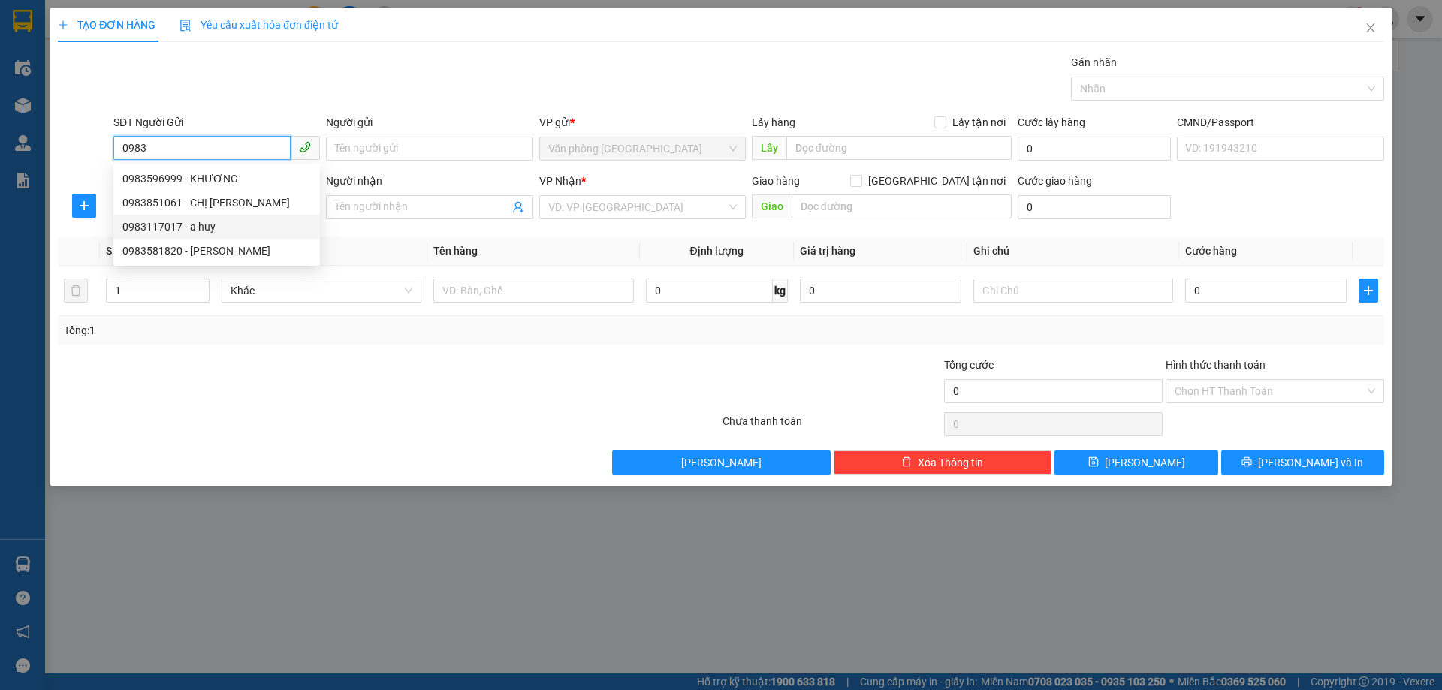
type input "0983117017"
type input "a huy"
type input "0983117017"
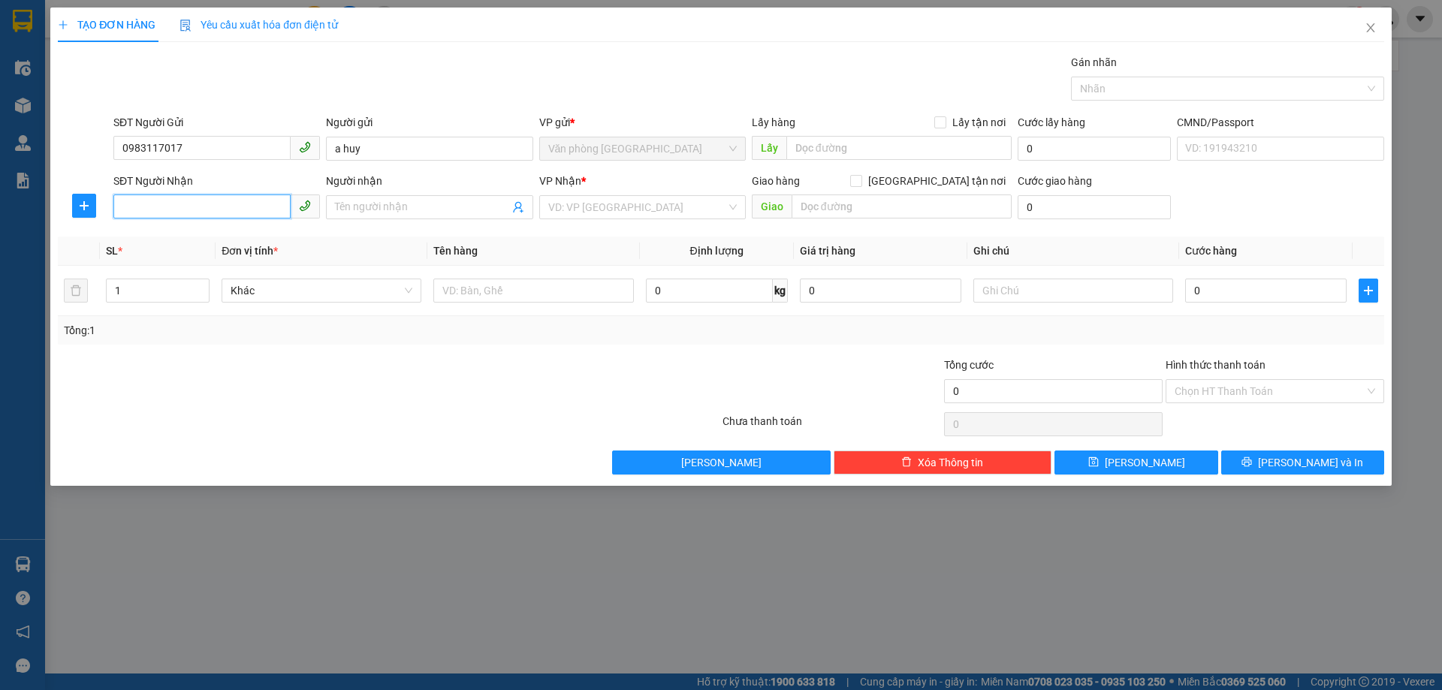
click at [164, 204] on input "SĐT Người Nhận" at bounding box center [201, 207] width 177 height 24
click at [168, 239] on div "0968026785 - A CHUNG" at bounding box center [216, 237] width 189 height 17
type input "0968026785"
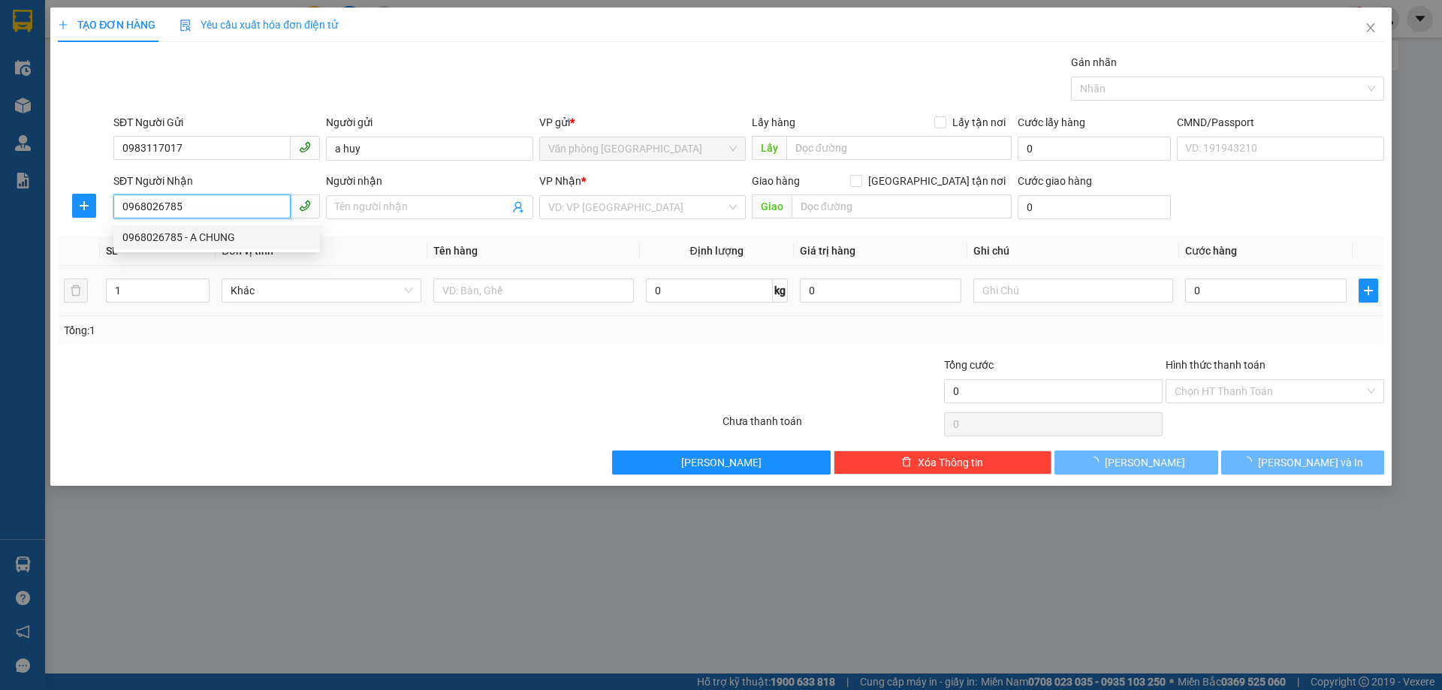
type input "A CHUNG"
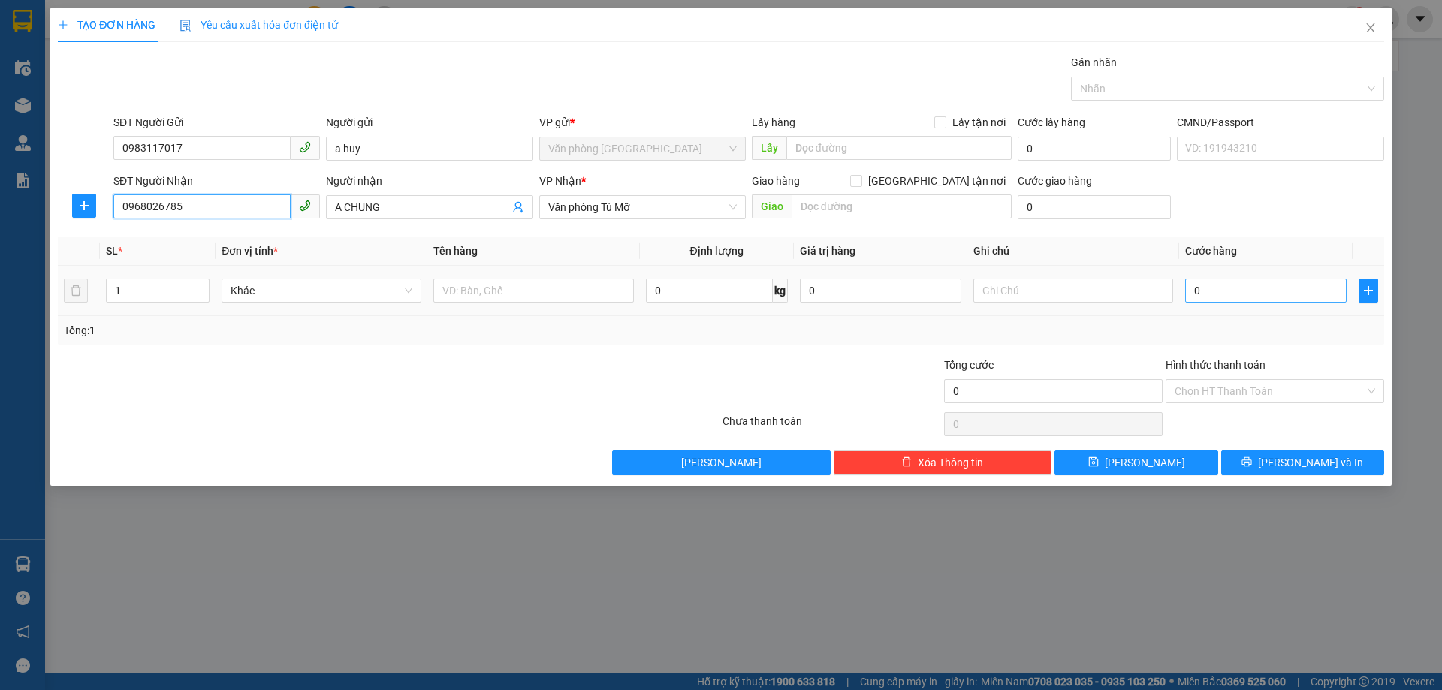
type input "0968026785"
click at [1245, 294] on input "0" at bounding box center [1265, 291] width 161 height 24
type input "3"
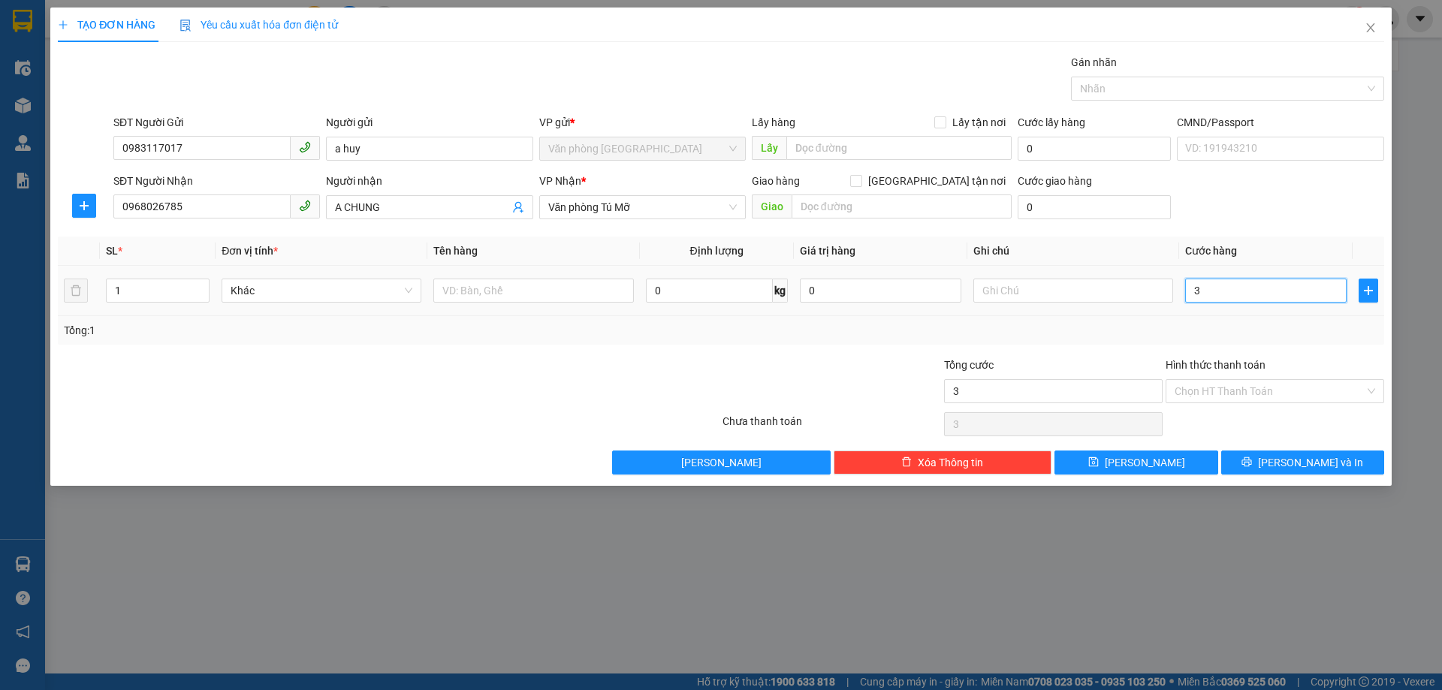
type input "30"
type input "300"
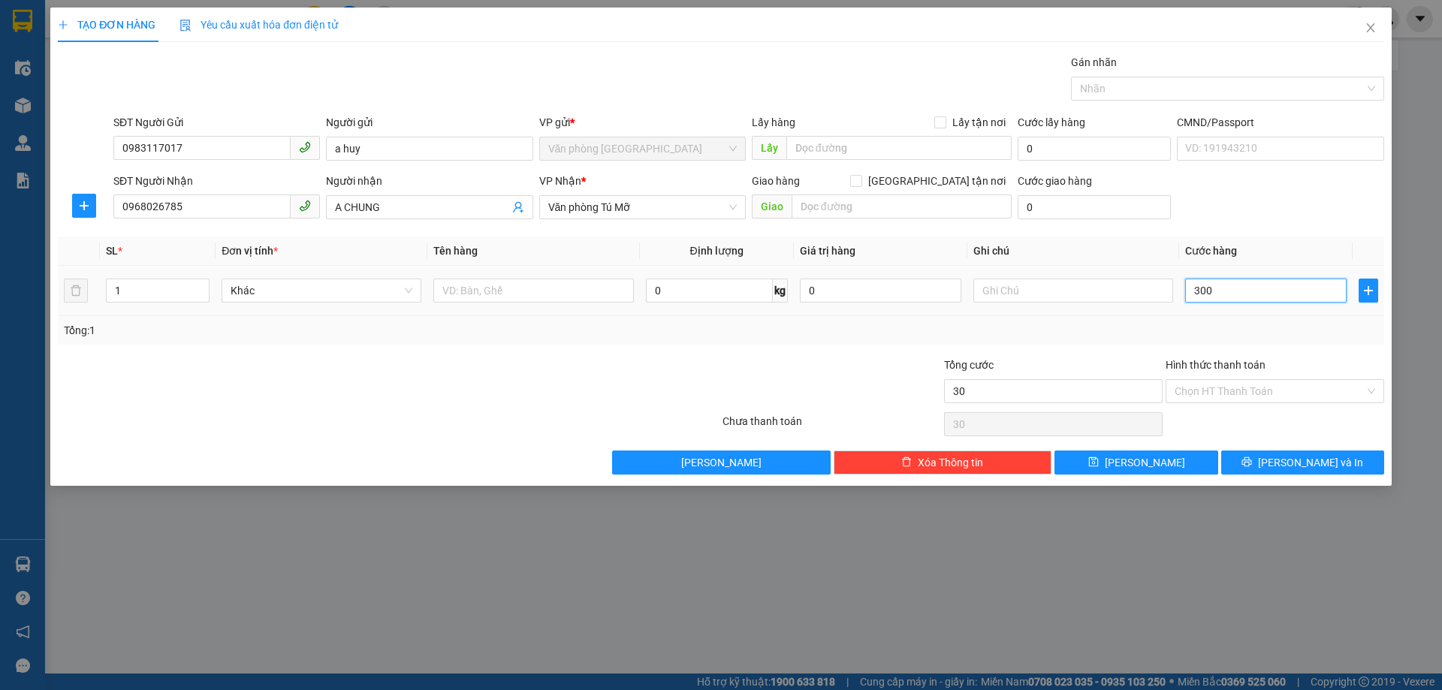
type input "300"
type input "3.000"
type input "30.000"
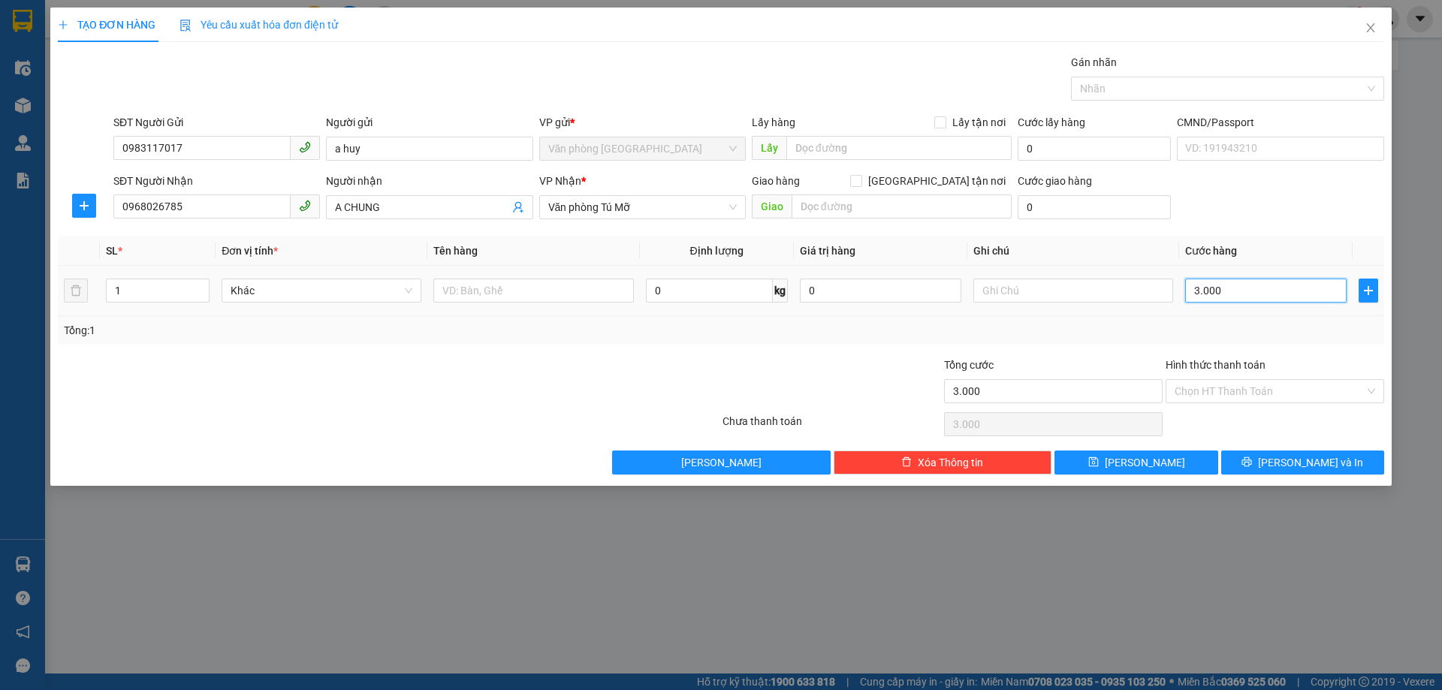
type input "30.000"
click at [1217, 385] on input "Hình thức thanh toán" at bounding box center [1270, 391] width 190 height 23
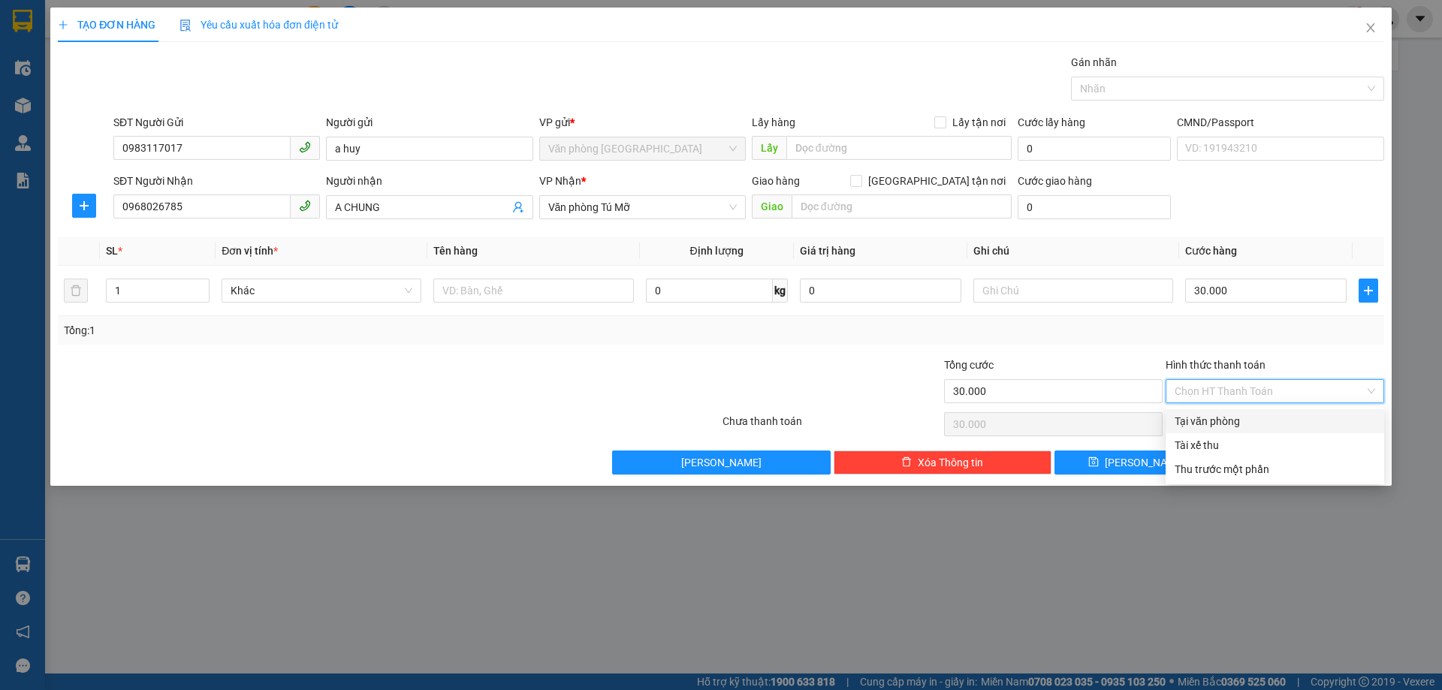
click at [1224, 420] on div "Tại văn phòng" at bounding box center [1275, 421] width 201 height 17
type input "0"
click at [1252, 459] on icon "printer" at bounding box center [1246, 462] width 11 height 11
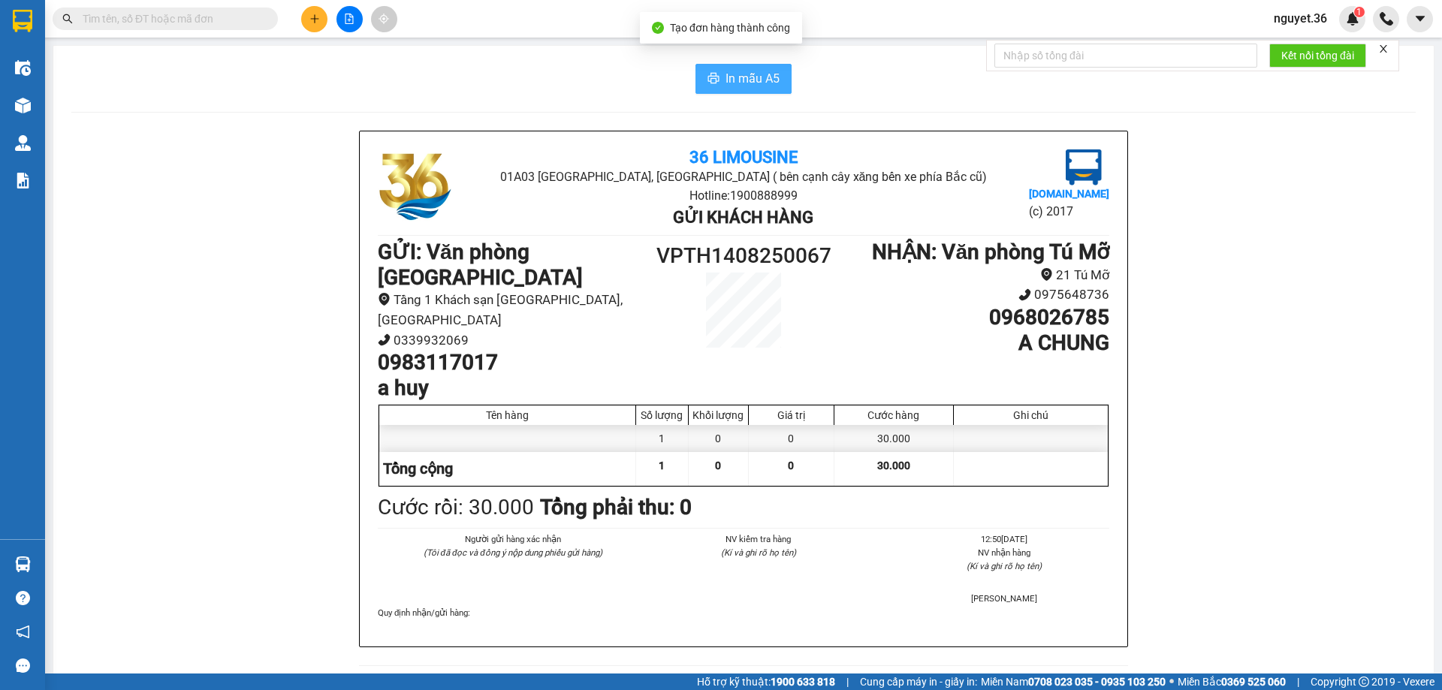
click at [749, 74] on span "In mẫu A5" at bounding box center [753, 78] width 54 height 19
click at [314, 17] on icon "plus" at bounding box center [314, 19] width 11 height 11
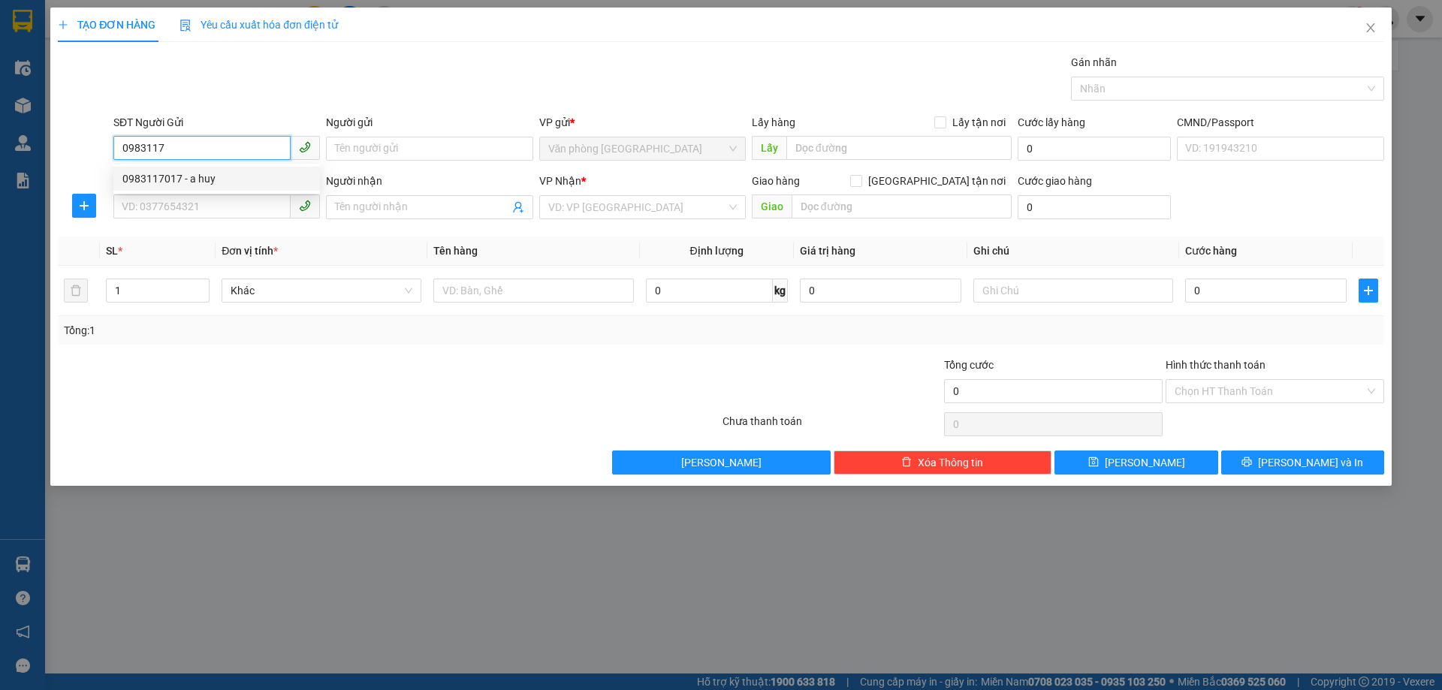
click at [192, 180] on div "0983117017 - a huy" at bounding box center [216, 178] width 189 height 17
type input "0983117017"
type input "a huy"
type input "0983117017"
click at [181, 213] on input "SĐT Người Nhận" at bounding box center [201, 207] width 177 height 24
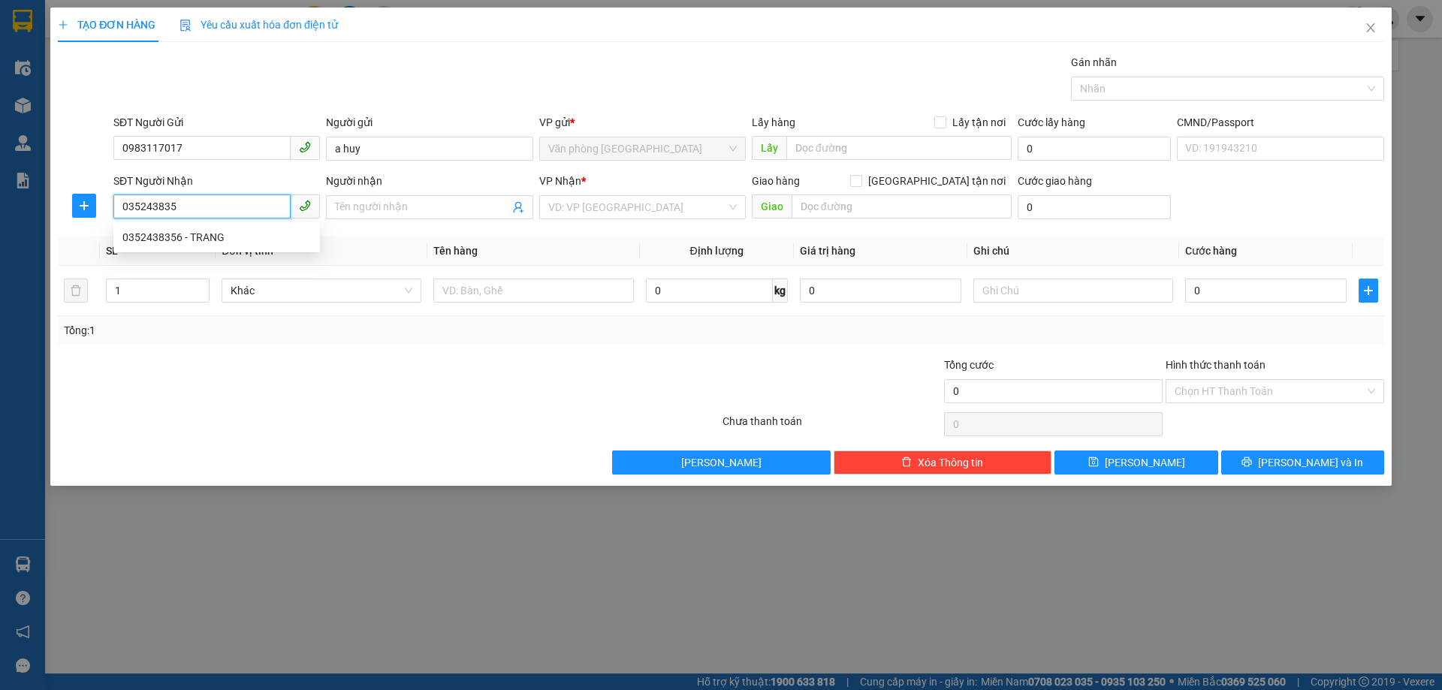
type input "0352438356"
click at [166, 243] on div "0352438356 - TRANG" at bounding box center [216, 237] width 189 height 17
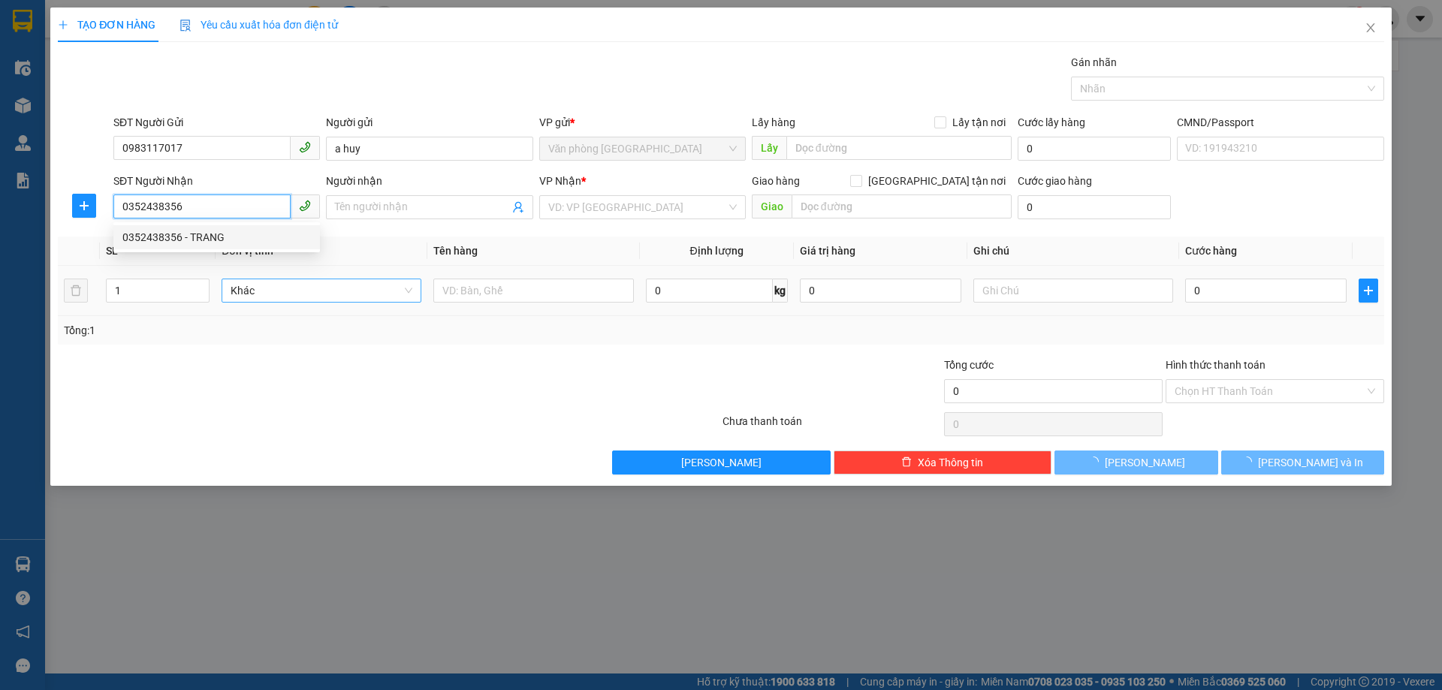
type input "TRANG"
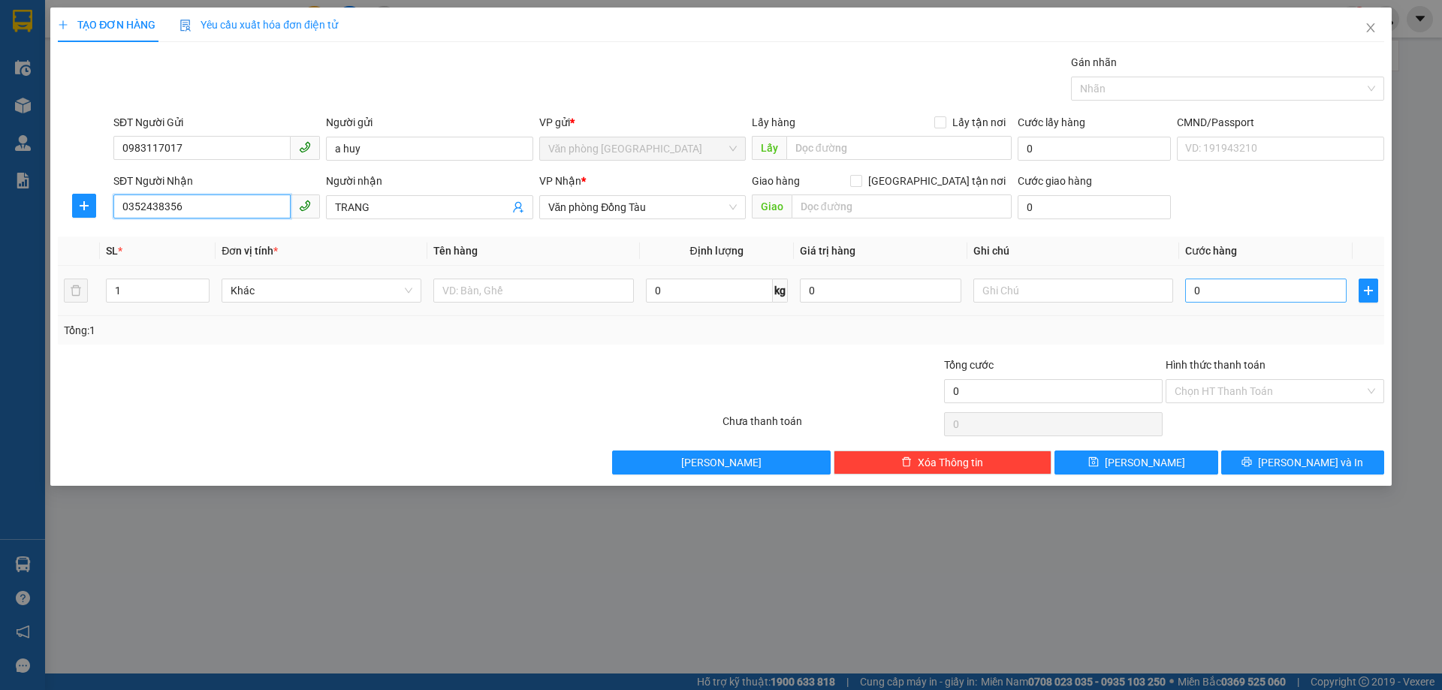
type input "0352438356"
click at [1251, 295] on input "0" at bounding box center [1265, 291] width 161 height 24
type input "3"
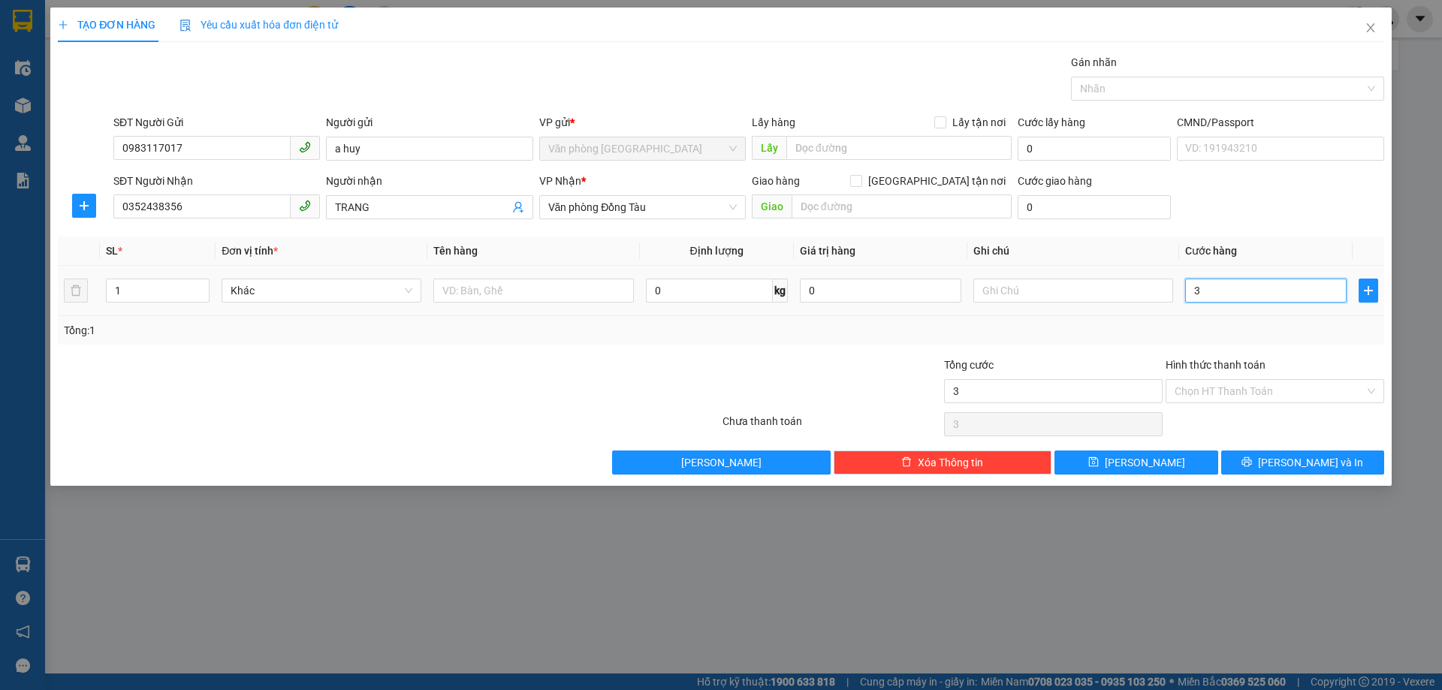
type input "30"
type input "300"
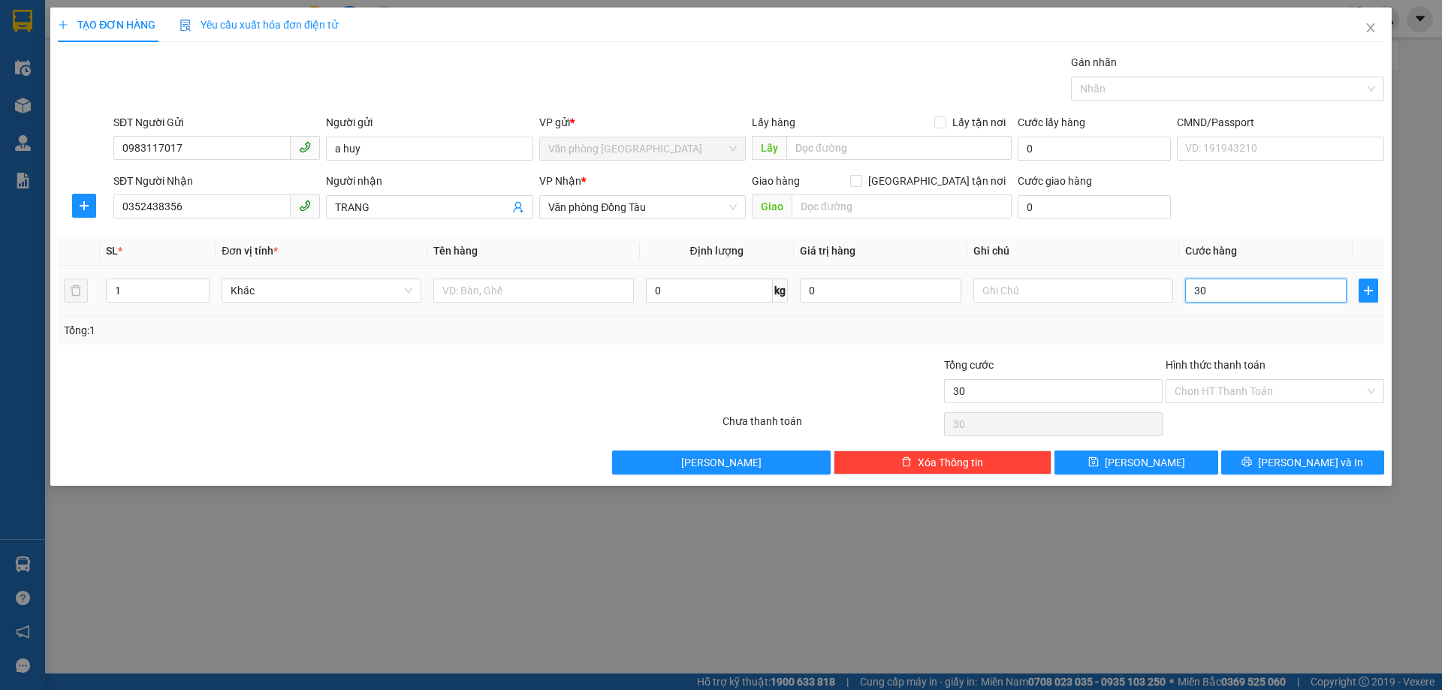
type input "300"
type input "3.000"
type input "30.000"
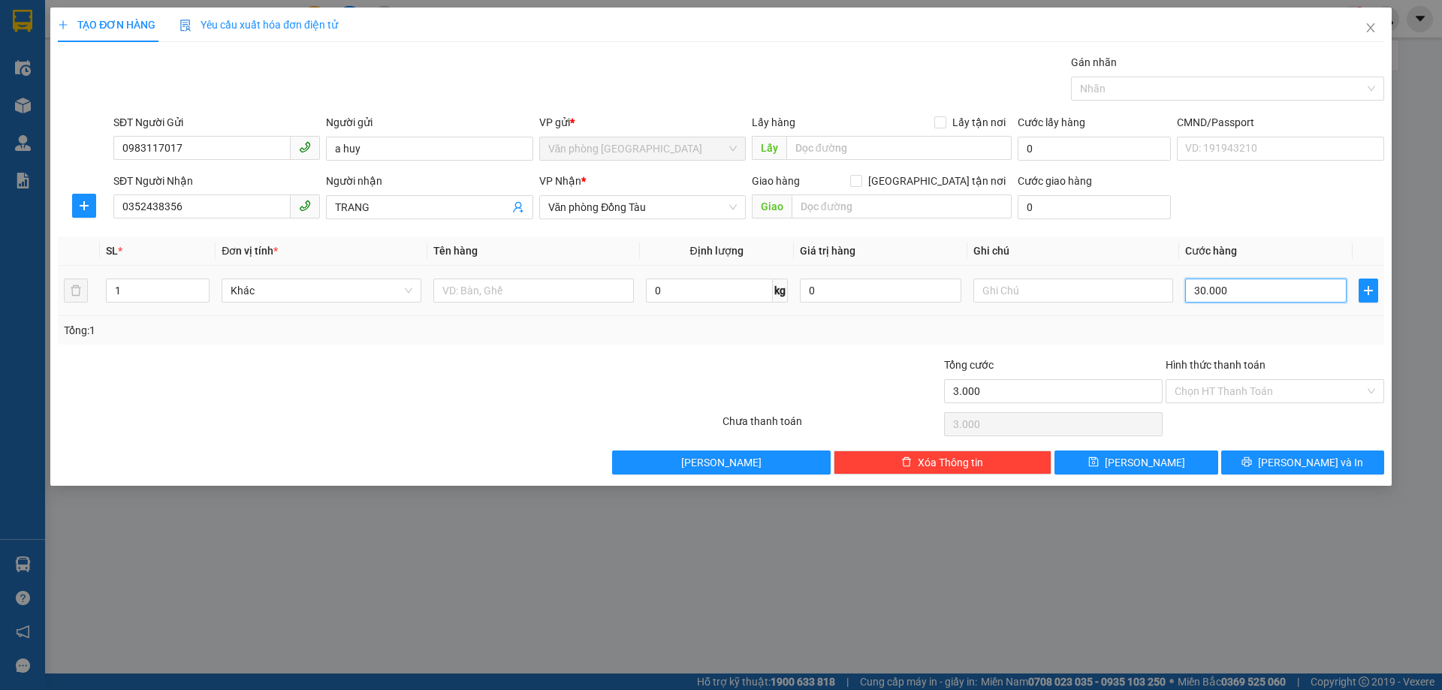
type input "30.000"
click at [1226, 381] on input "Hình thức thanh toán" at bounding box center [1270, 391] width 190 height 23
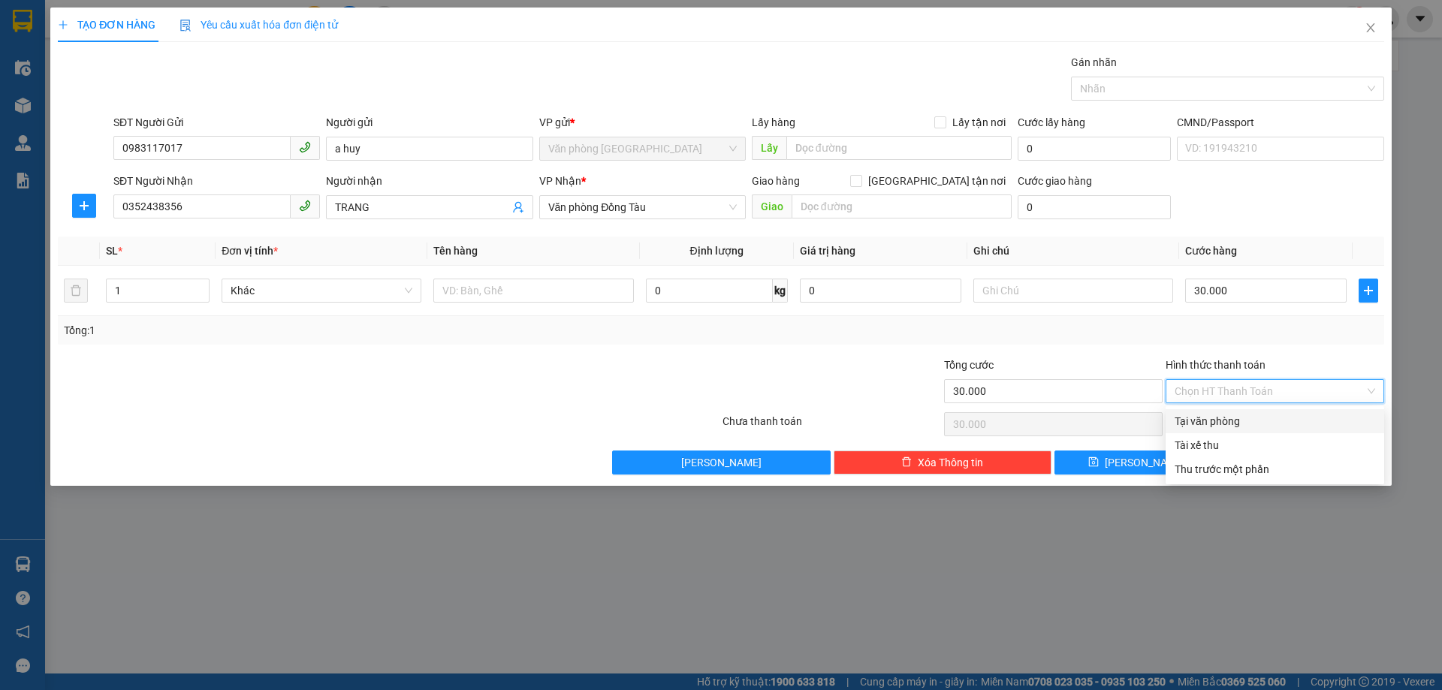
click at [1220, 410] on div "Tại văn phòng" at bounding box center [1275, 421] width 219 height 24
type input "0"
click at [1251, 462] on button "[PERSON_NAME] và In" at bounding box center [1302, 463] width 163 height 24
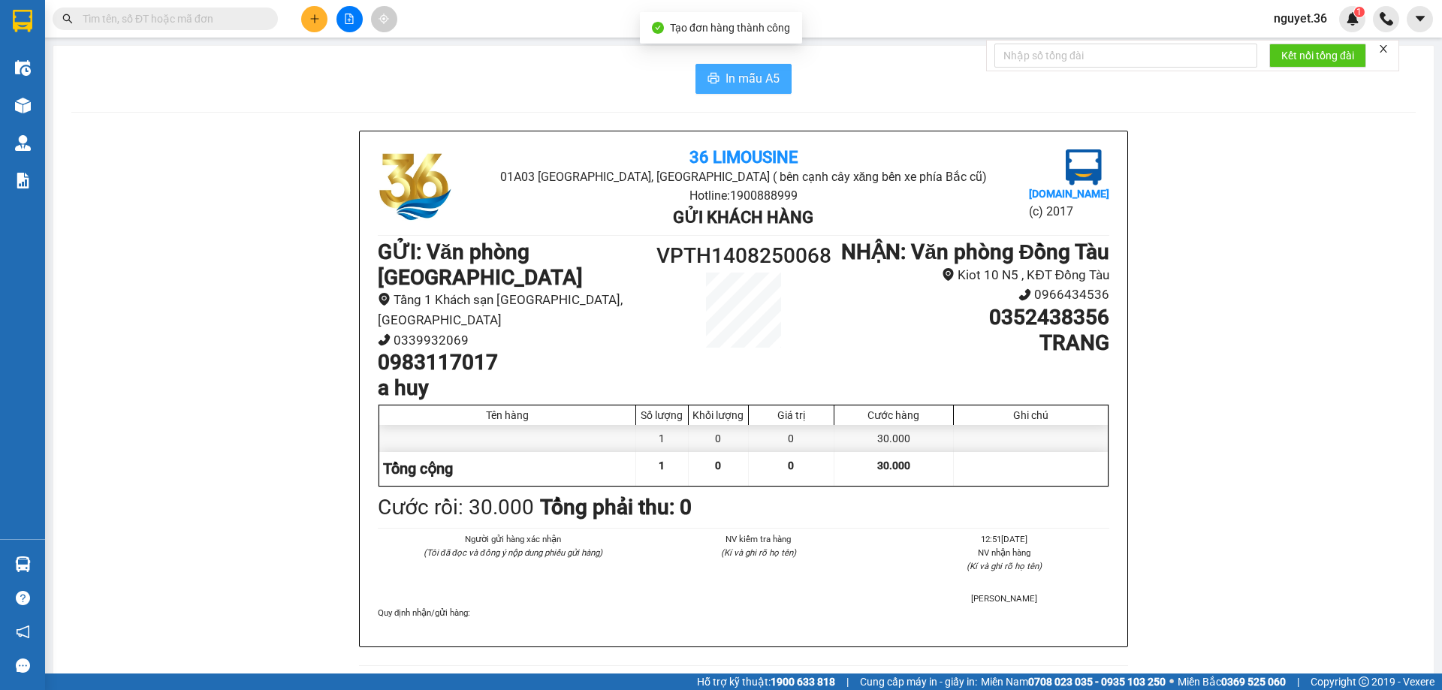
click at [735, 68] on button "In mẫu A5" at bounding box center [743, 79] width 96 height 30
click at [315, 20] on icon "plus" at bounding box center [314, 19] width 11 height 11
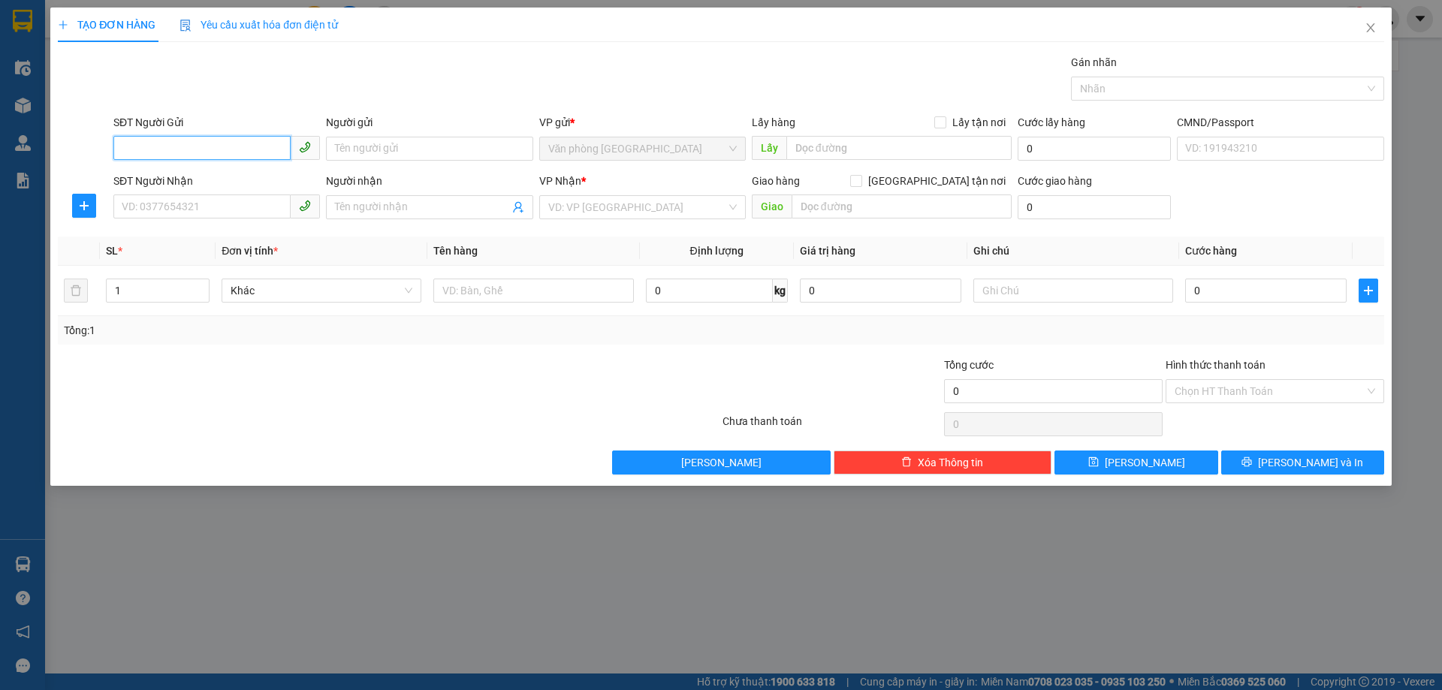
click at [266, 148] on input "SĐT Người Gửi" at bounding box center [201, 148] width 177 height 24
click at [208, 177] on div "0983117017 - a huy" at bounding box center [216, 178] width 189 height 17
type input "0983117017"
type input "a huy"
type input "0983117017"
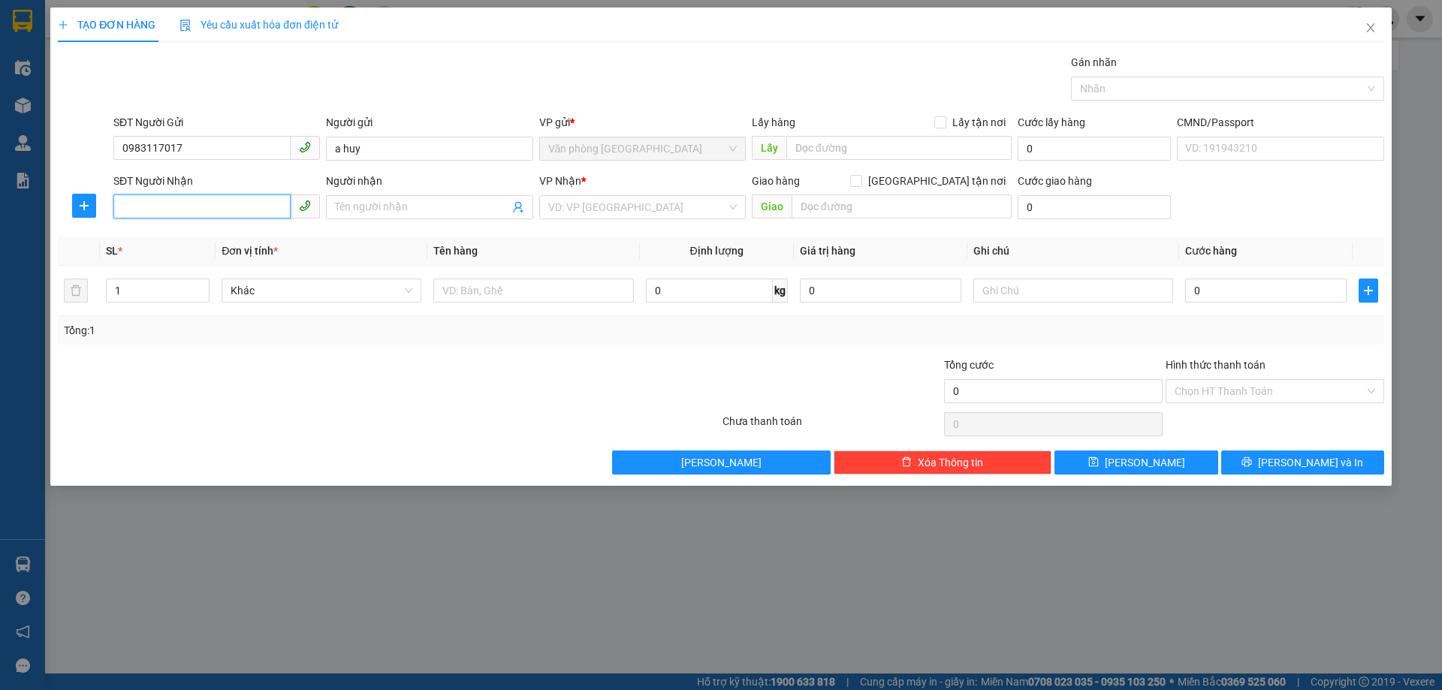
click at [211, 206] on input "SĐT Người Nhận" at bounding box center [201, 207] width 177 height 24
click at [201, 233] on div "0387128939 - a dũng" at bounding box center [216, 237] width 189 height 17
type input "0387128939"
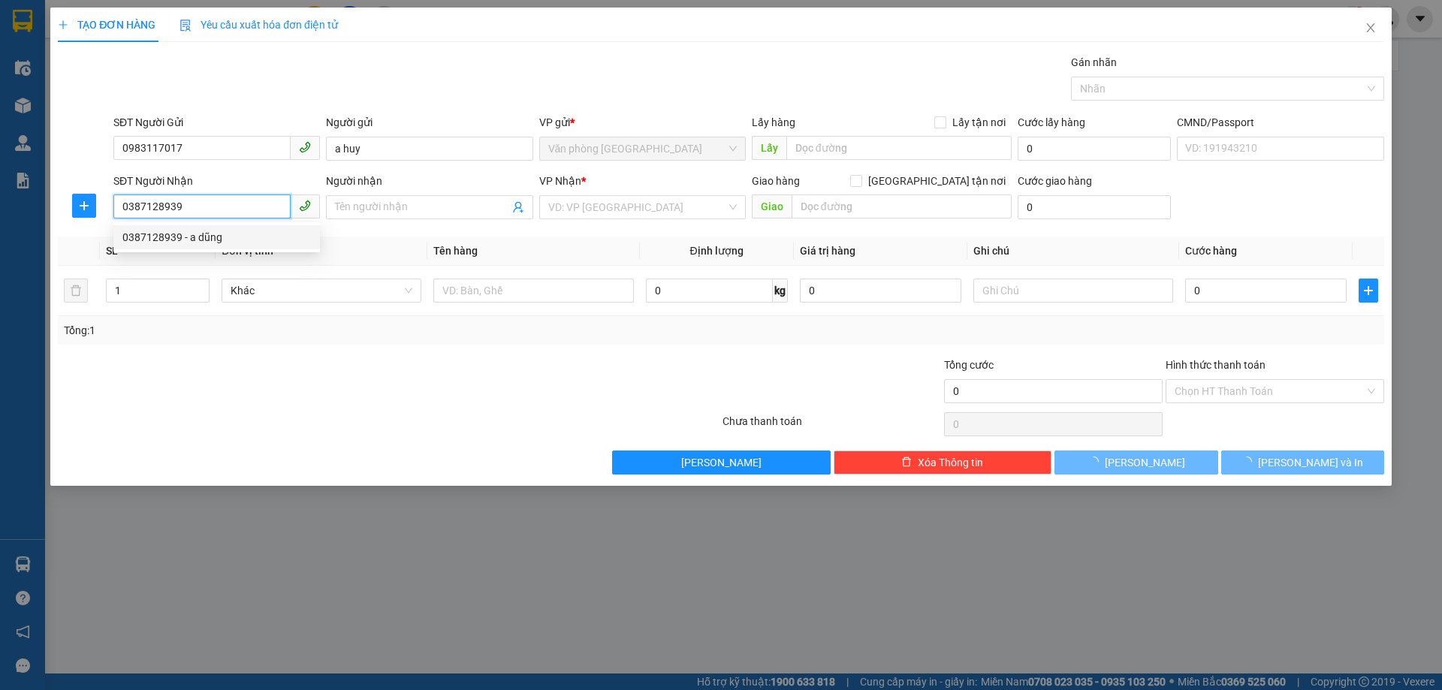
type input "a dũng"
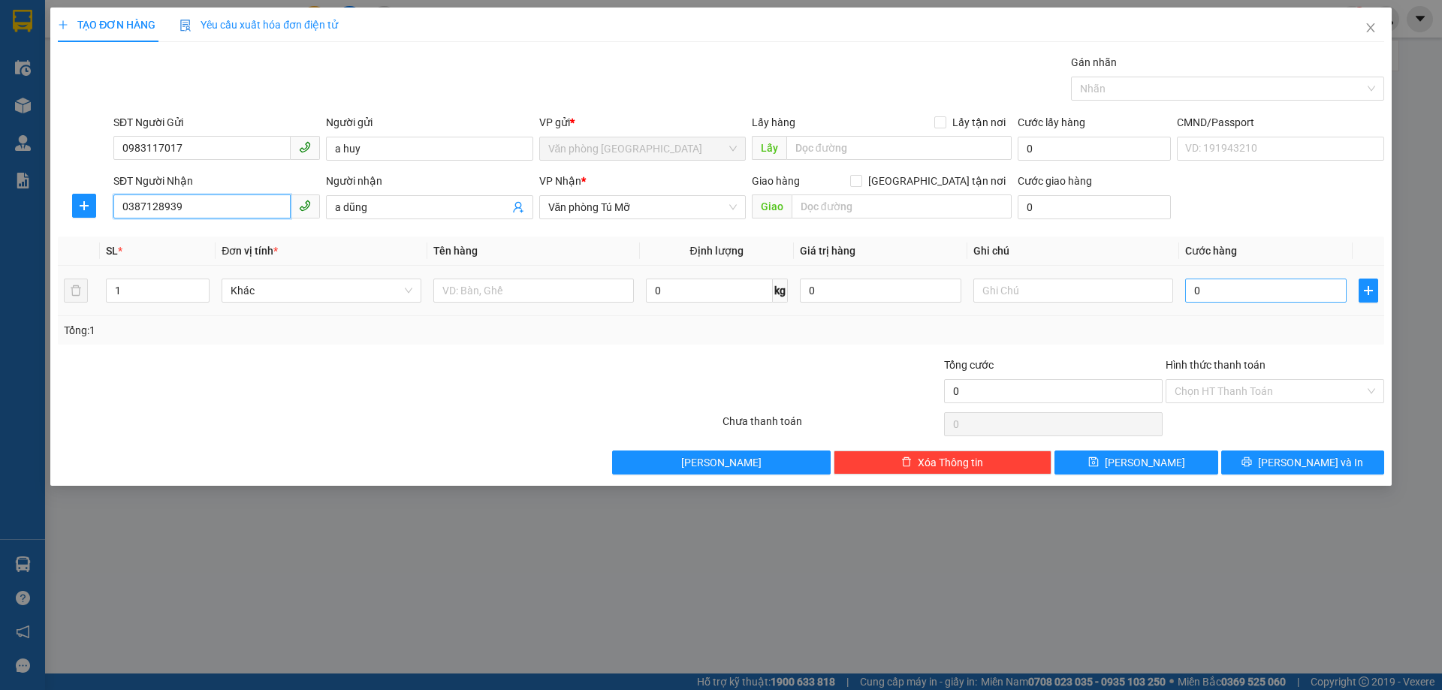
type input "0387128939"
click at [1248, 283] on input "0" at bounding box center [1265, 291] width 161 height 24
type input "3"
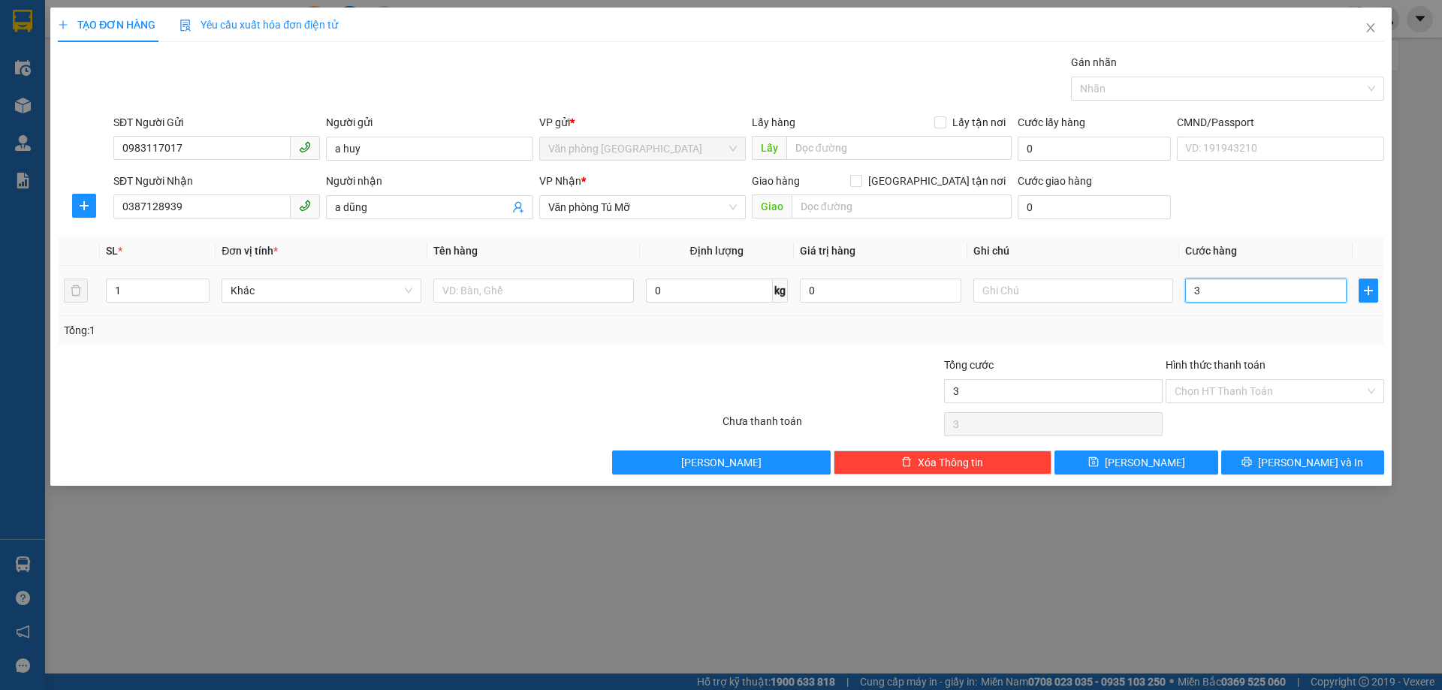
type input "30"
type input "300"
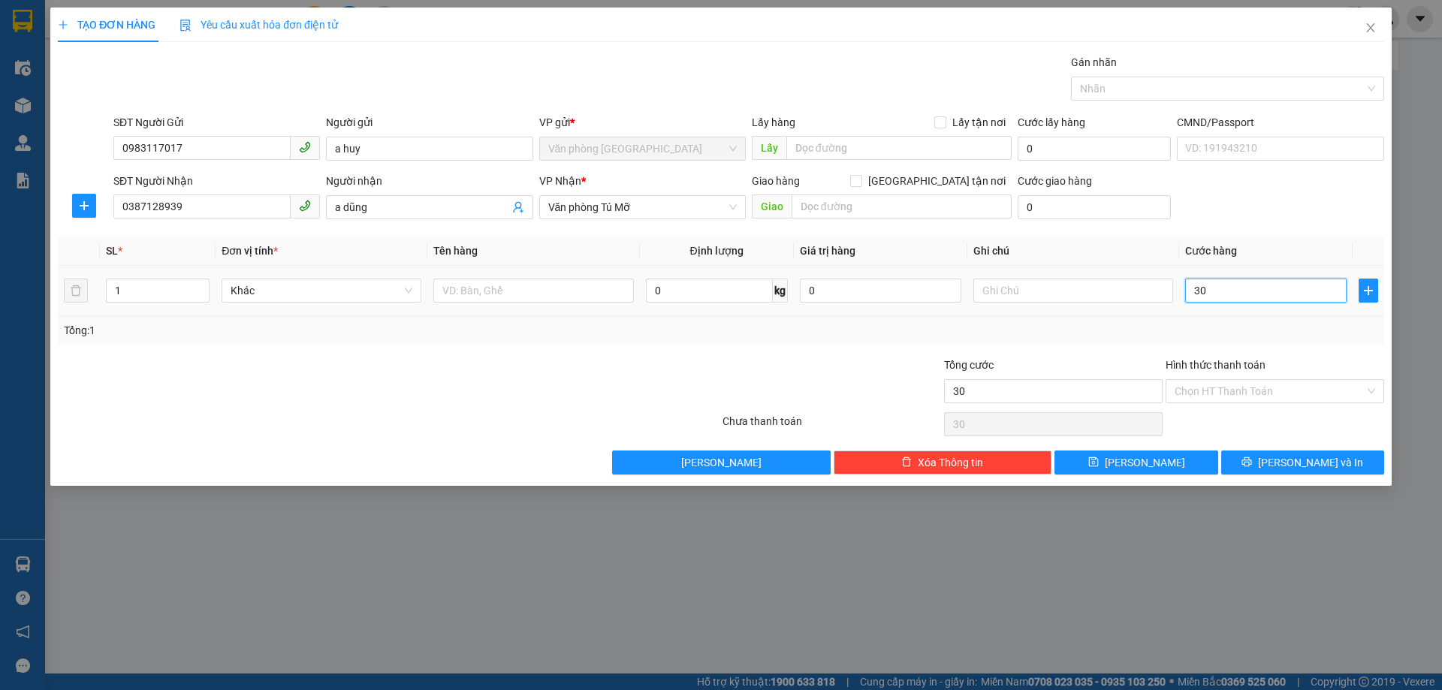
type input "300"
type input "3.000"
type input "30.000"
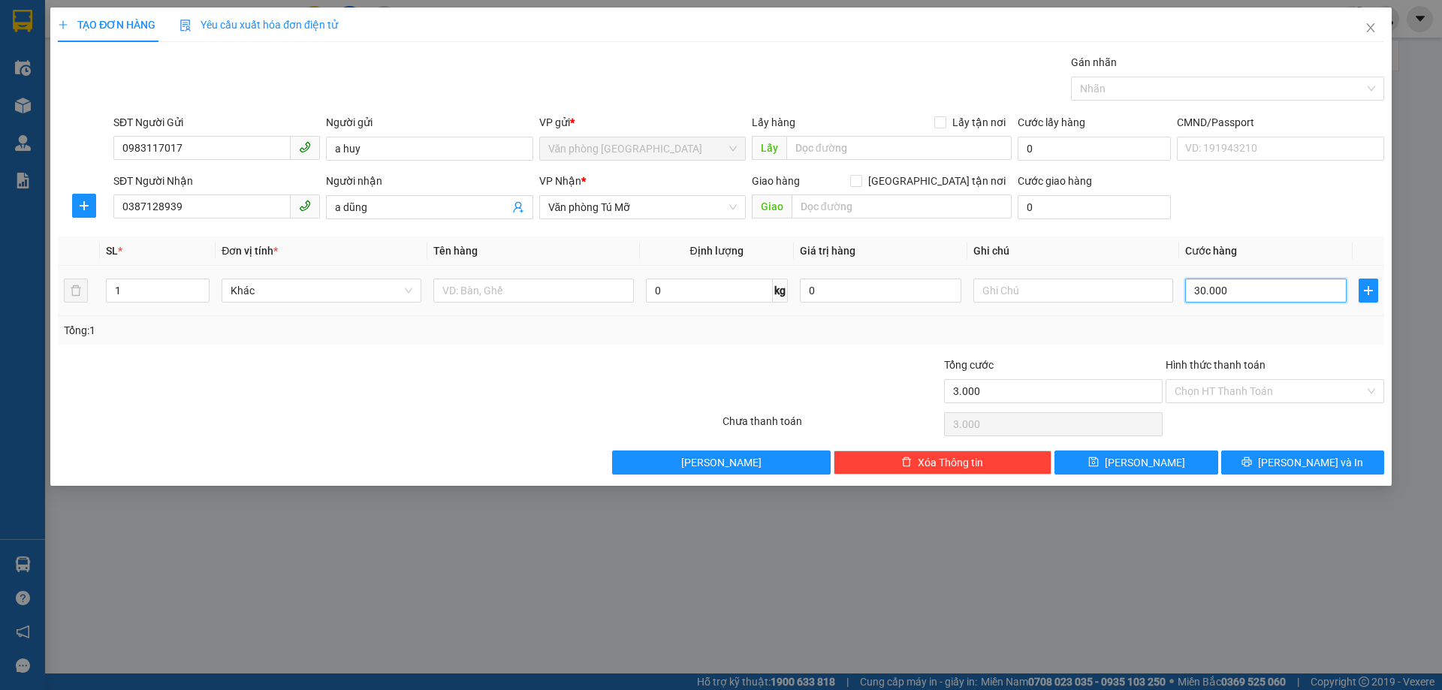
type input "30.000"
click at [1260, 387] on input "Hình thức thanh toán" at bounding box center [1270, 391] width 190 height 23
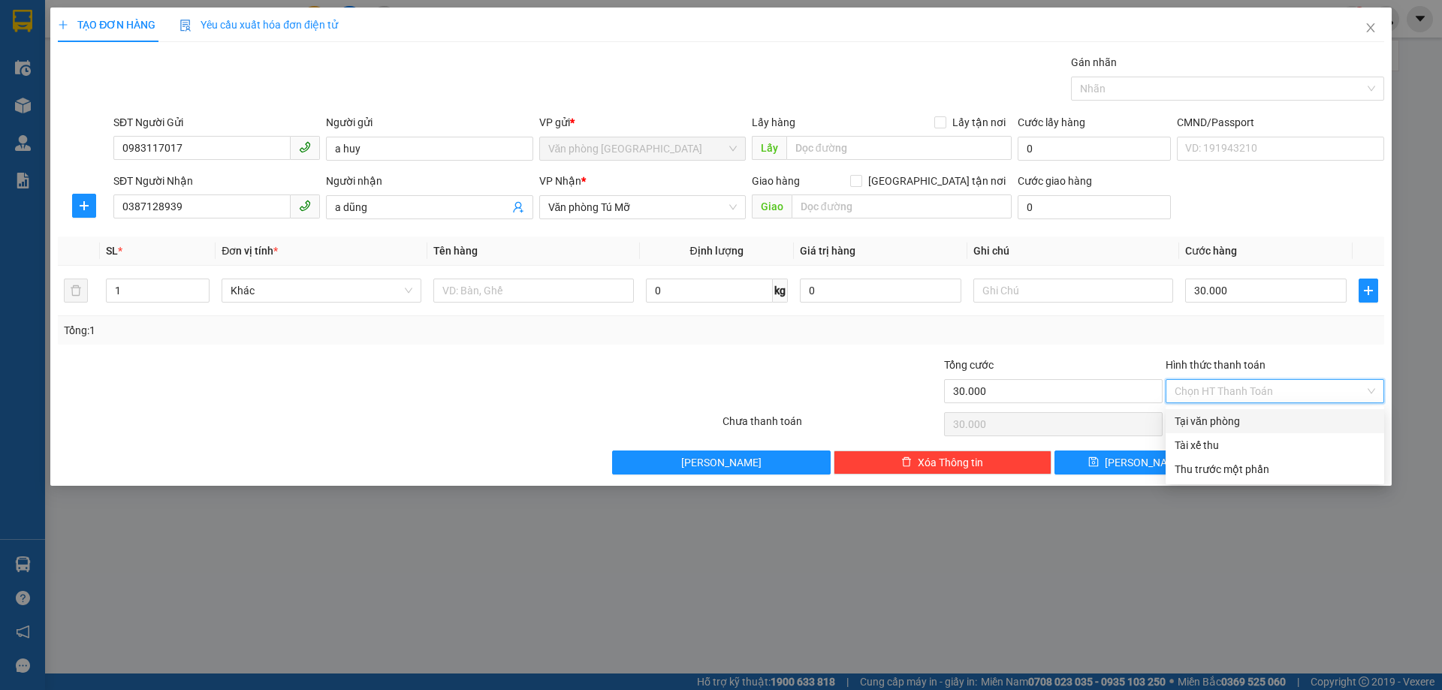
click at [1261, 421] on div "Tại văn phòng" at bounding box center [1275, 421] width 201 height 17
type input "0"
click at [1261, 469] on button "[PERSON_NAME] và In" at bounding box center [1302, 463] width 163 height 24
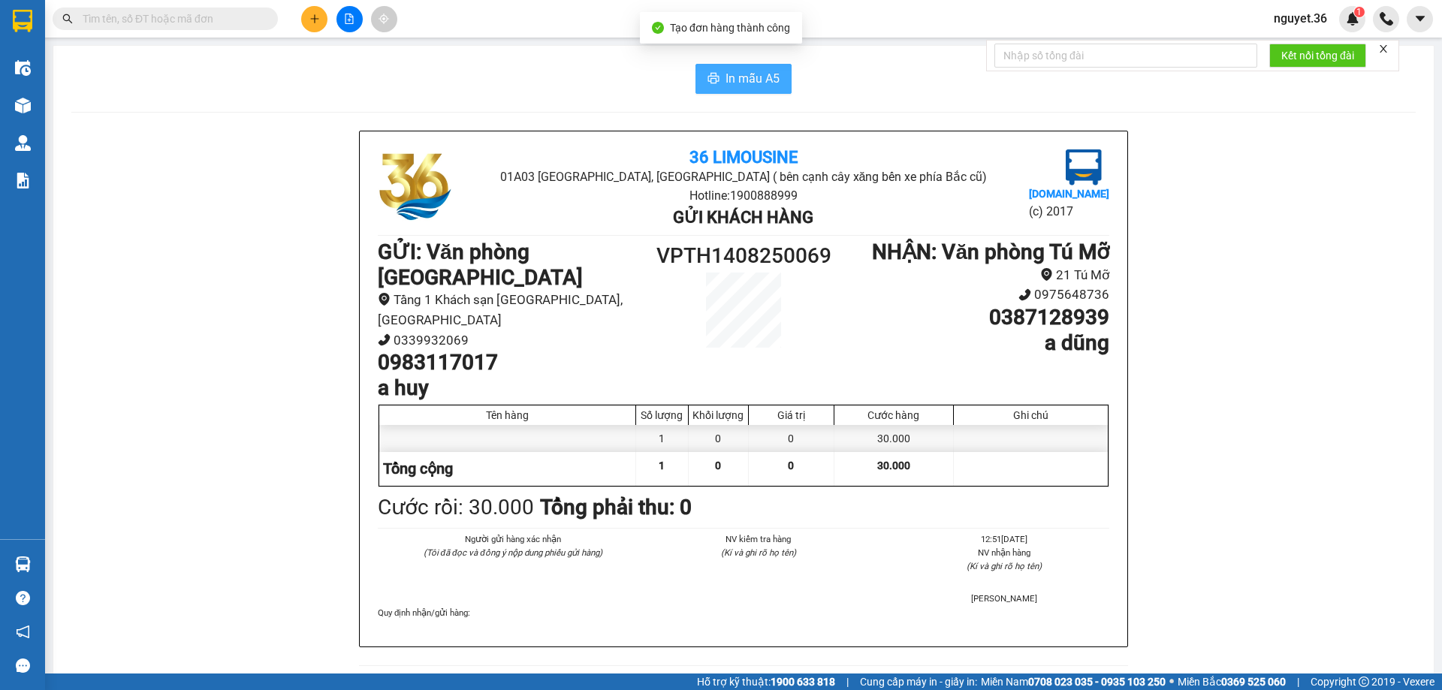
click at [730, 69] on span "In mẫu A5" at bounding box center [753, 78] width 54 height 19
